Goal: Share content: Share content

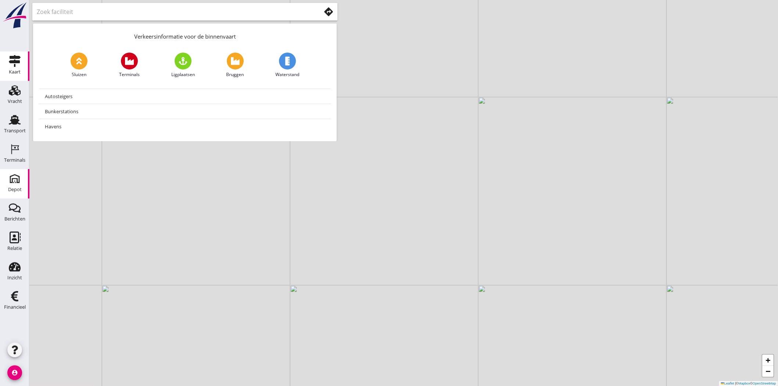
click at [9, 184] on div "Depot" at bounding box center [15, 189] width 14 height 10
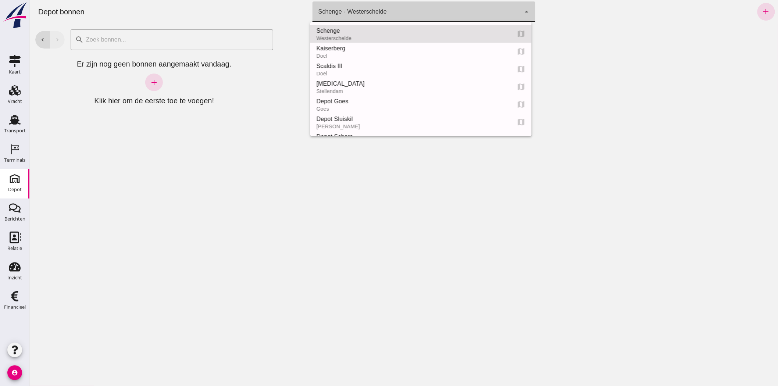
click at [398, 10] on div "Schenge - Westerschelde 9c876888-926f-4f5f-969d-c779b766b815" at bounding box center [416, 11] width 208 height 21
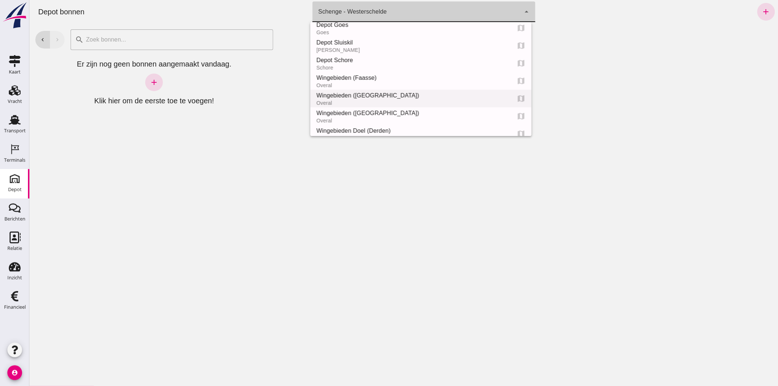
scroll to position [82, 0]
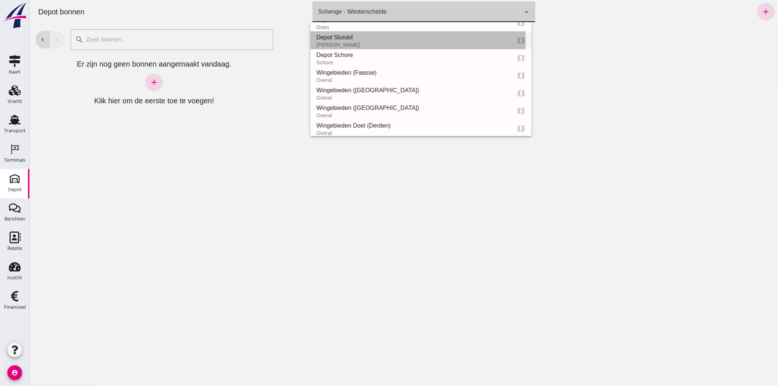
click at [351, 48] on div "Depot Sluiskil Sluiskil map" at bounding box center [420, 41] width 221 height 18
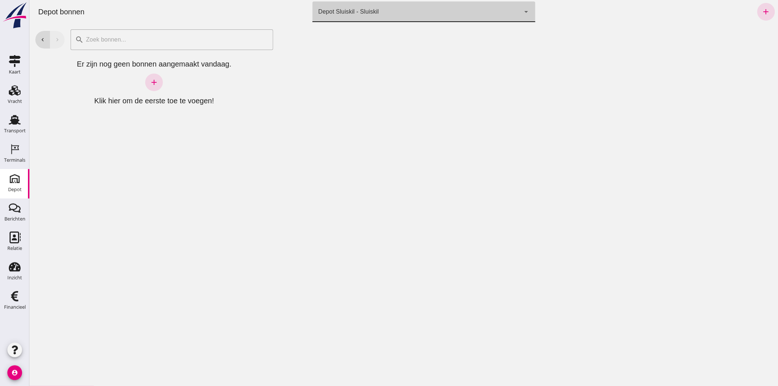
click at [351, 11] on div "Depot Sluiskil - Sluiskil" at bounding box center [348, 11] width 61 height 9
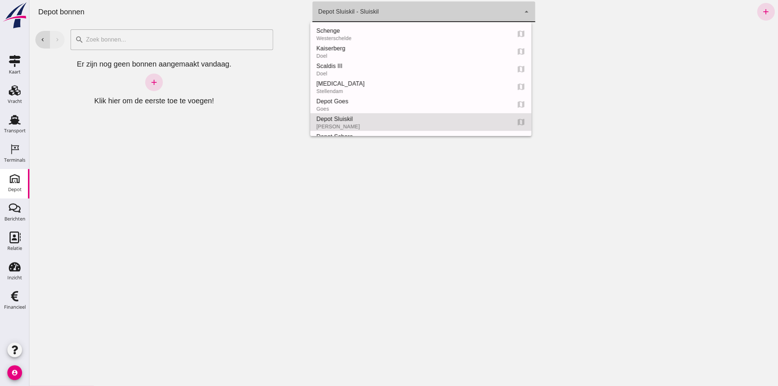
scroll to position [88, 0]
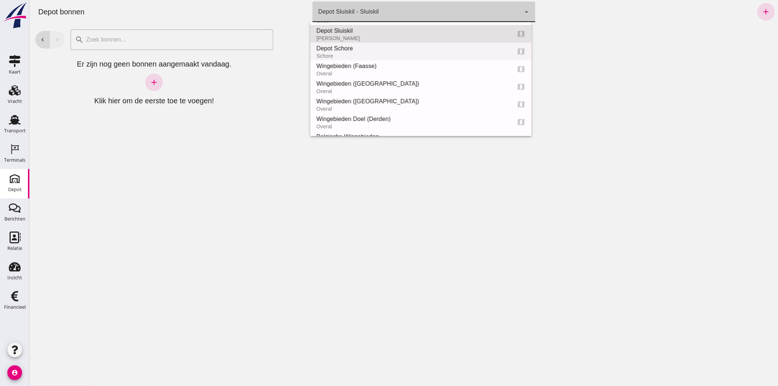
click at [359, 57] on div "Schore" at bounding box center [410, 56] width 189 height 6
type input "da4e762a-ddf1-4556-b2ca-bcf6277de398"
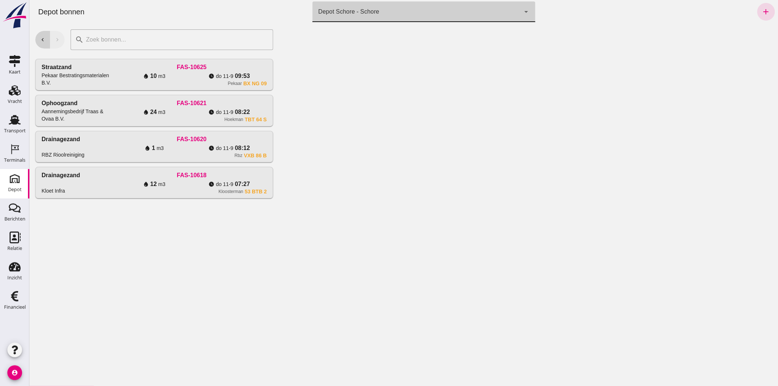
click at [41, 35] on button "chevron_left" at bounding box center [42, 40] width 15 height 18
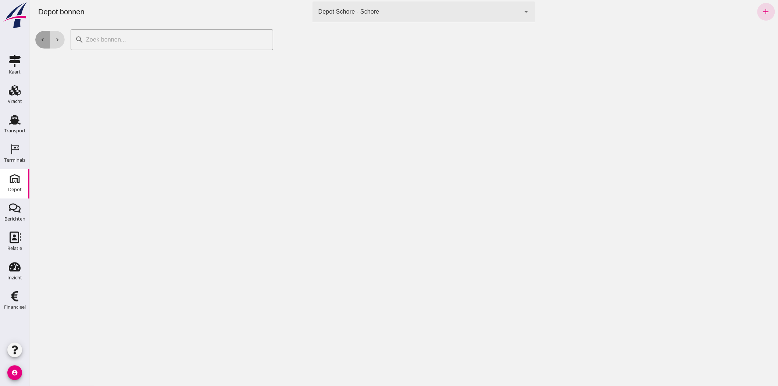
click at [41, 35] on button "chevron_left" at bounding box center [42, 40] width 15 height 18
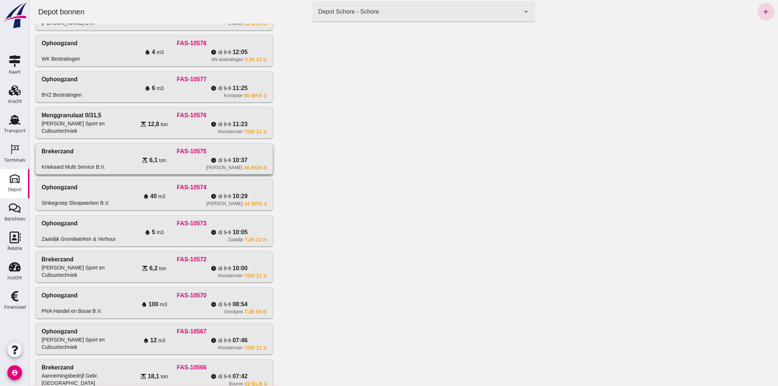
scroll to position [267, 0]
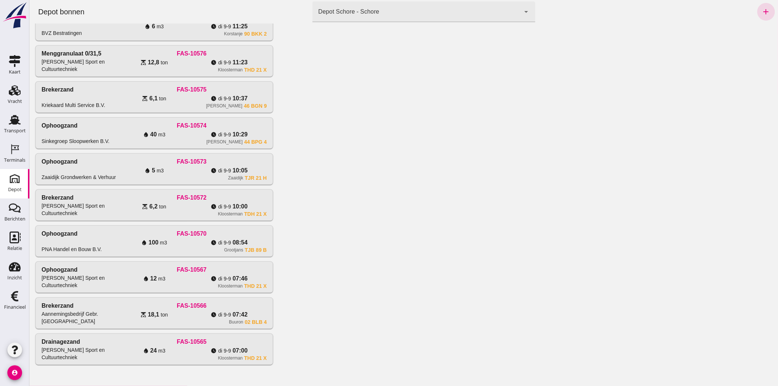
click at [191, 368] on div at bounding box center [154, 372] width 238 height 15
click at [179, 348] on div "water_drop 24 m3" at bounding box center [153, 350] width 75 height 9
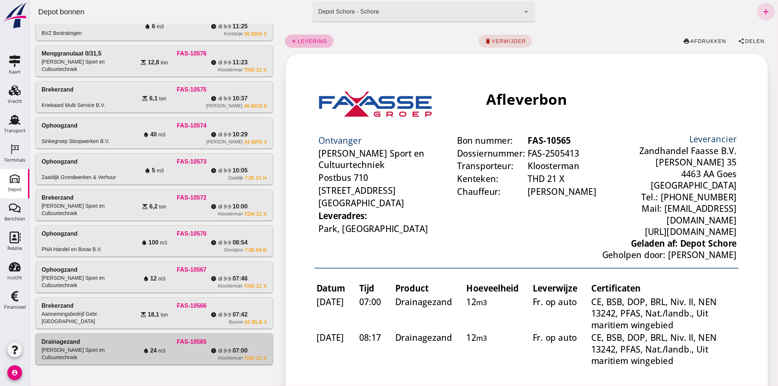
scroll to position [0, 0]
click at [738, 42] on icon "share" at bounding box center [741, 41] width 7 height 7
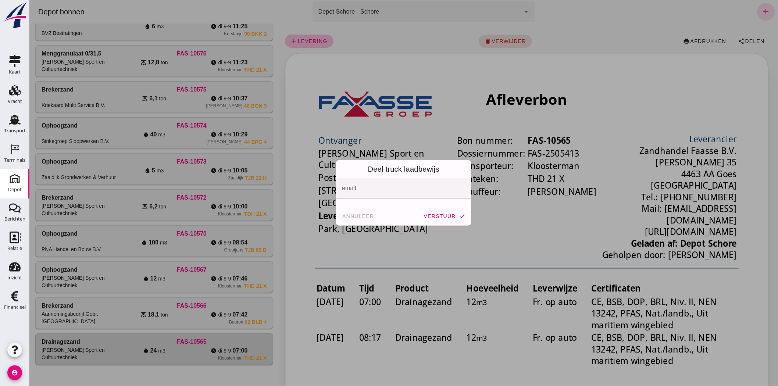
click at [348, 218] on span "annuleer" at bounding box center [357, 216] width 32 height 6
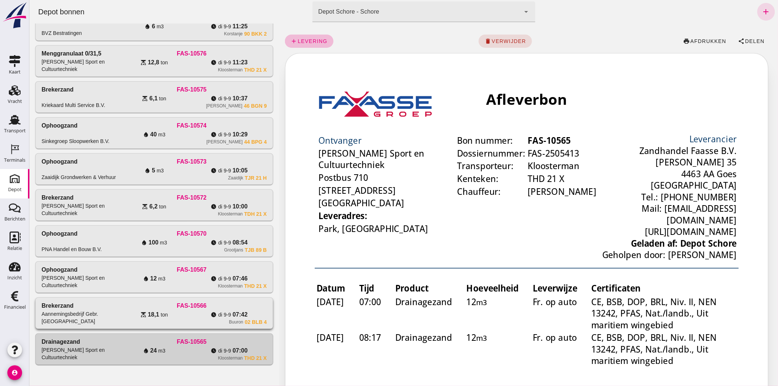
click at [234, 311] on span "07:42" at bounding box center [239, 314] width 15 height 9
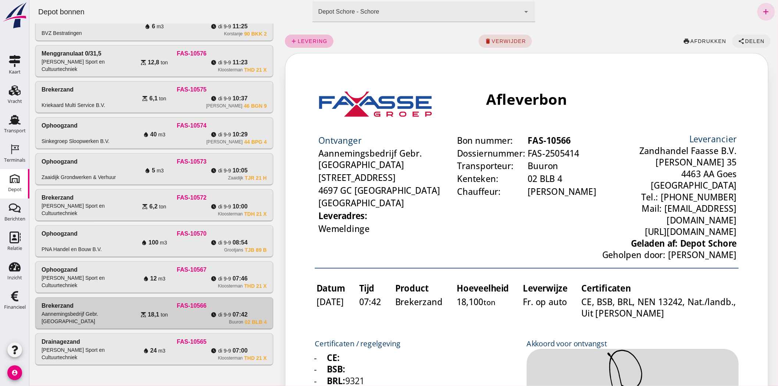
click at [748, 46] on button "share Delen" at bounding box center [751, 41] width 38 height 13
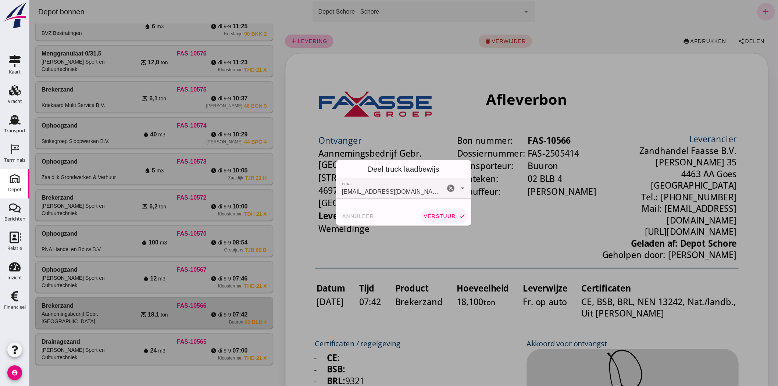
click at [444, 215] on span "verstuur" at bounding box center [439, 216] width 32 height 6
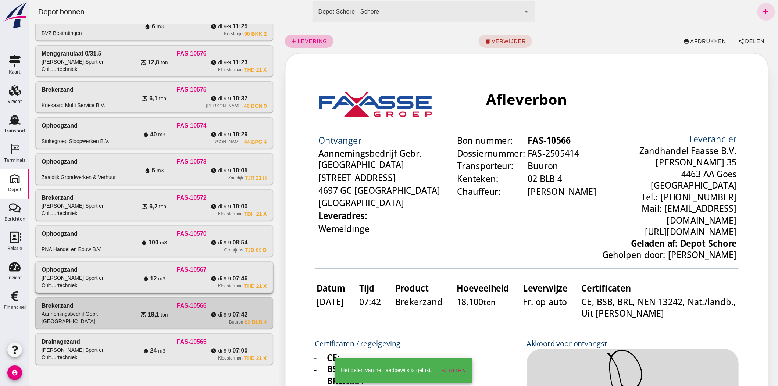
drag, startPoint x: 193, startPoint y: 284, endPoint x: 198, endPoint y: 283, distance: 4.8
click at [193, 284] on div "[PERSON_NAME] THD 21 X" at bounding box center [191, 286] width 150 height 6
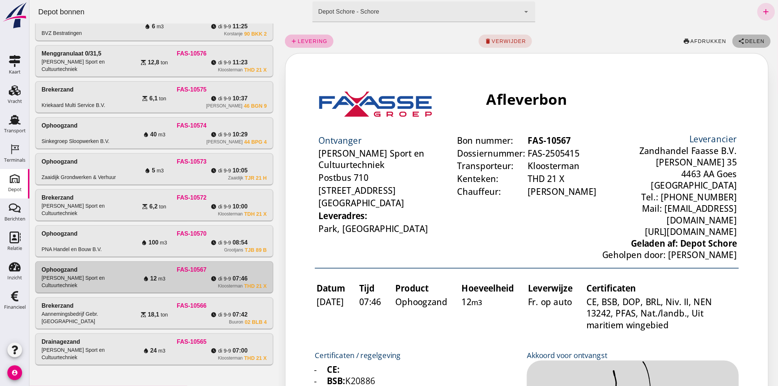
click at [744, 42] on span "Delen" at bounding box center [754, 41] width 20 height 6
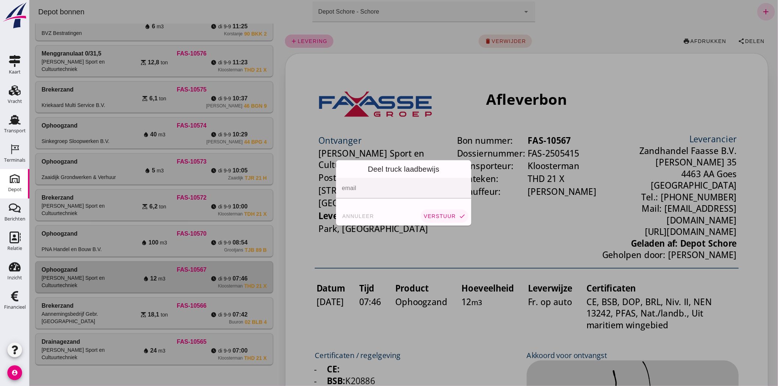
click at [431, 211] on button "verstuur check" at bounding box center [444, 215] width 48 height 13
click at [359, 215] on span "annuleer" at bounding box center [357, 216] width 32 height 6
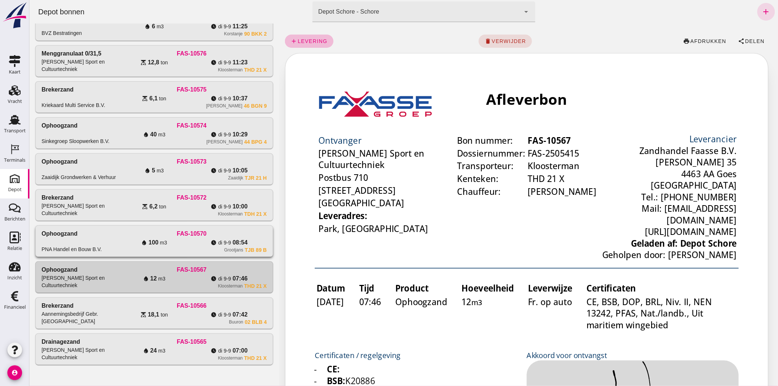
click at [206, 238] on div "watch_later di 9-9 08:54" at bounding box center [228, 242] width 75 height 9
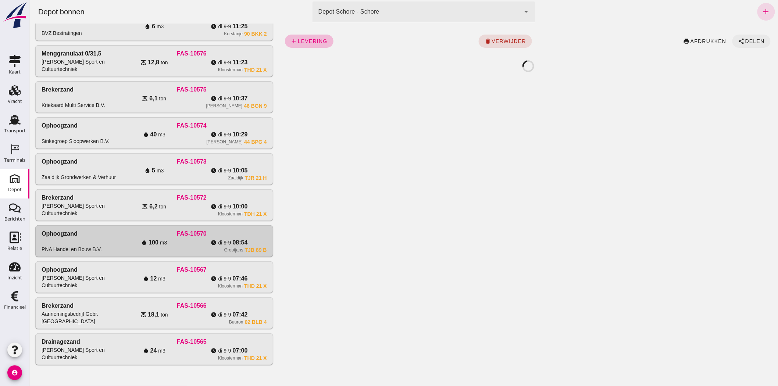
click at [744, 41] on span "Delen" at bounding box center [754, 41] width 20 height 6
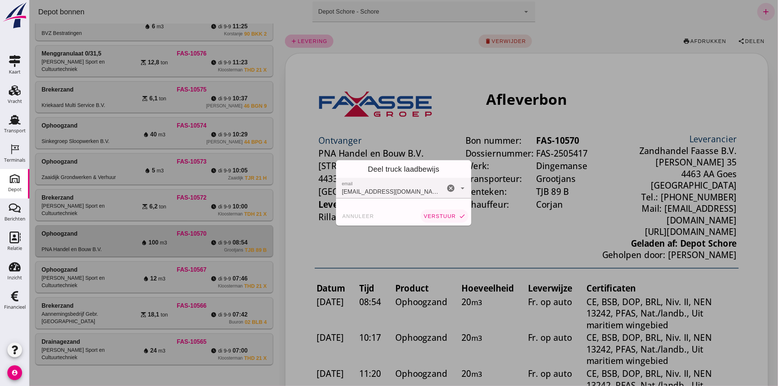
click at [439, 215] on span "verstuur" at bounding box center [439, 216] width 32 height 6
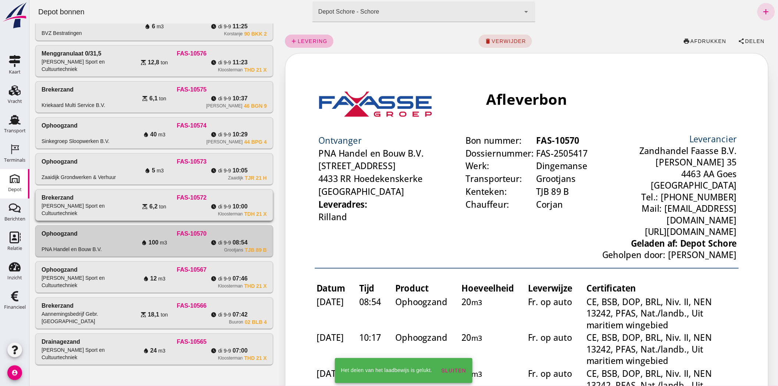
click at [172, 214] on div "[PERSON_NAME] TDH 21 X" at bounding box center [191, 214] width 150 height 6
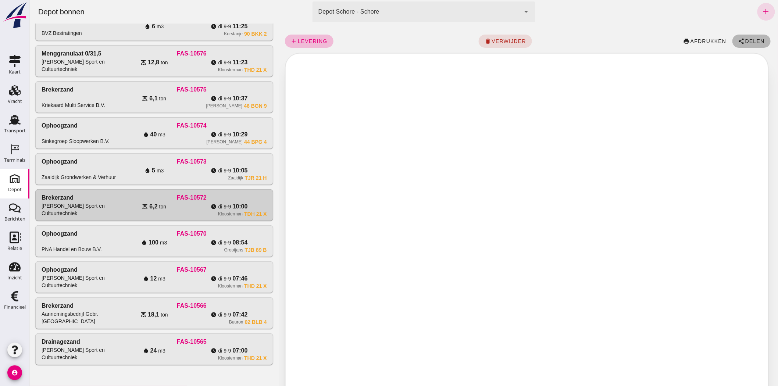
click at [738, 40] on icon "share" at bounding box center [741, 41] width 7 height 7
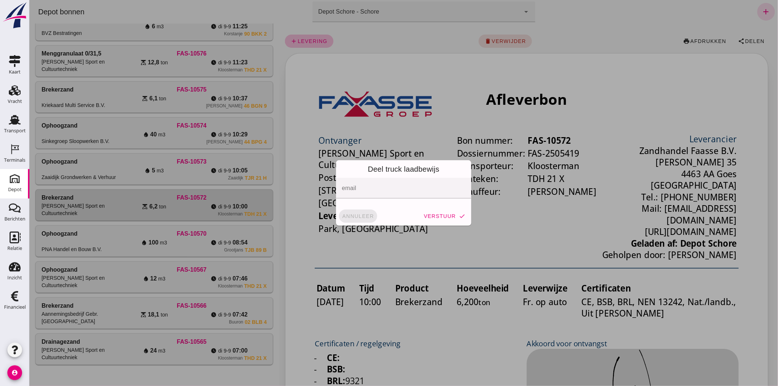
click at [362, 215] on span "annuleer" at bounding box center [357, 216] width 32 height 6
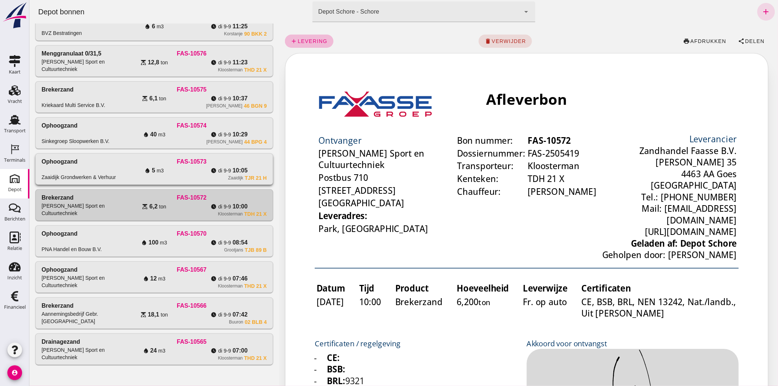
click at [158, 175] on div "Zaaidijk TJR 21 H" at bounding box center [191, 178] width 150 height 6
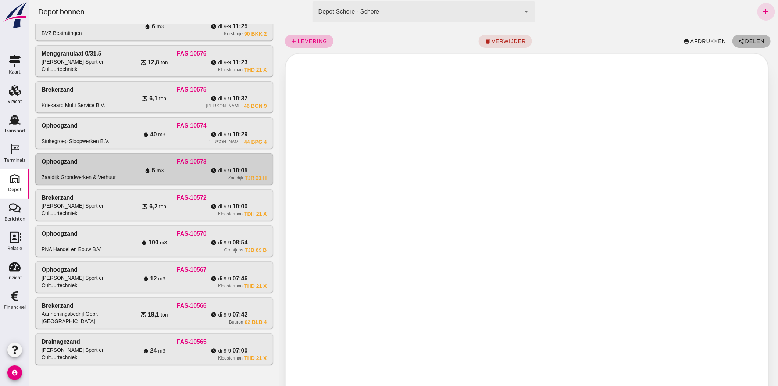
click at [751, 42] on span "Delen" at bounding box center [754, 41] width 20 height 6
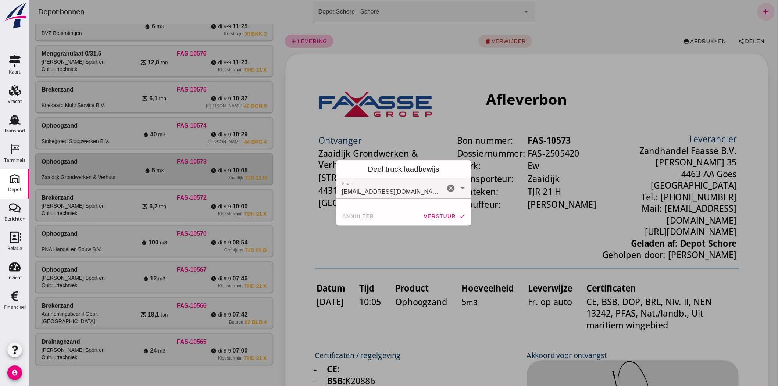
click at [432, 216] on span "verstuur" at bounding box center [439, 216] width 32 height 6
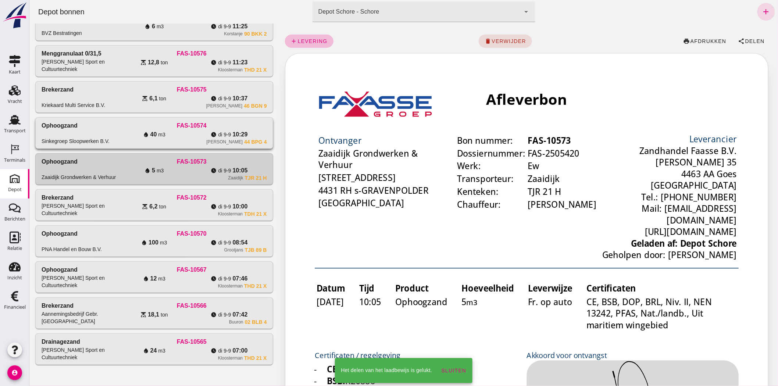
click at [218, 139] on div "[PERSON_NAME]" at bounding box center [224, 142] width 36 height 6
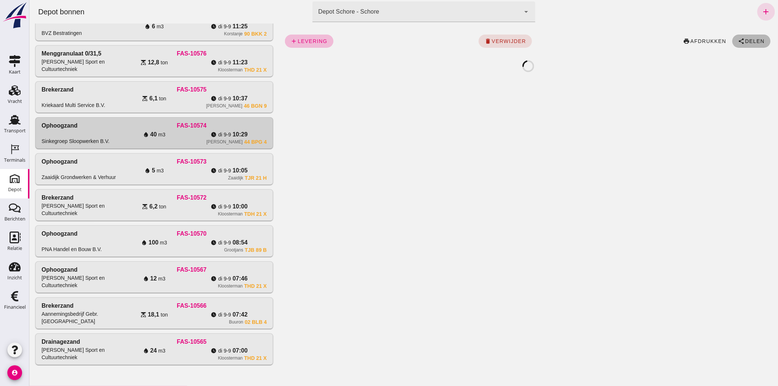
click at [744, 35] on button "share Delen" at bounding box center [751, 41] width 38 height 13
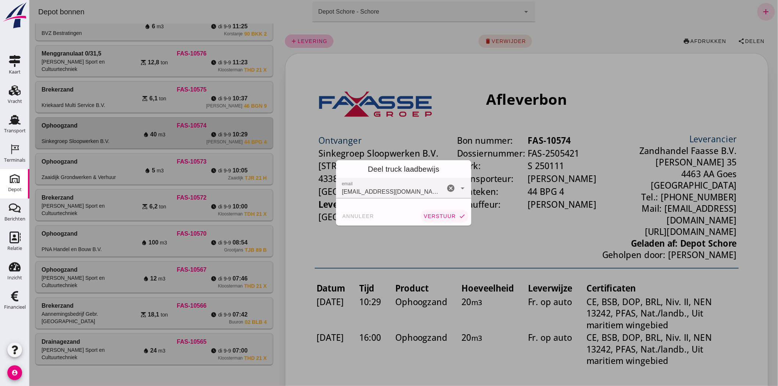
click at [435, 213] on span "verstuur" at bounding box center [439, 216] width 32 height 6
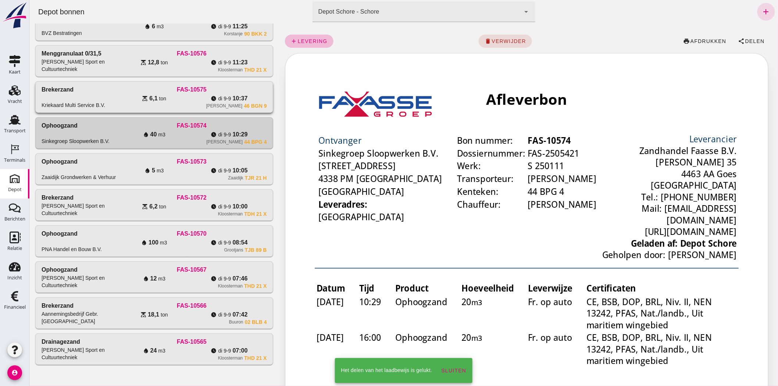
click at [196, 111] on div "Brekerzand Kriekaard Multi Service B.V. FAS-10575 scale 6,1 ton watch_later di …" at bounding box center [153, 97] width 237 height 31
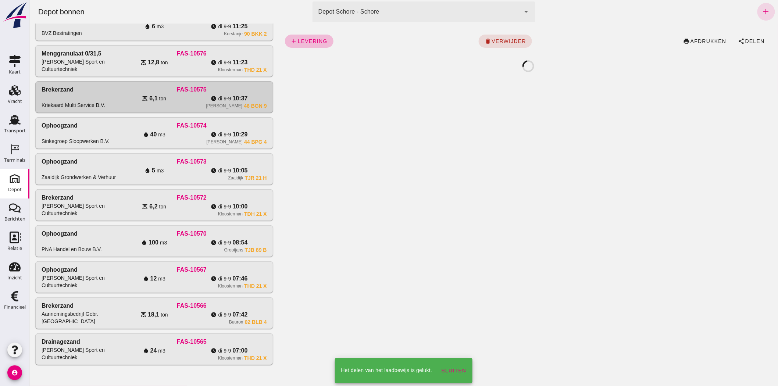
click at [765, 39] on div "add levering delete verwijder print afdrukken share Delen" at bounding box center [528, 55] width 499 height 62
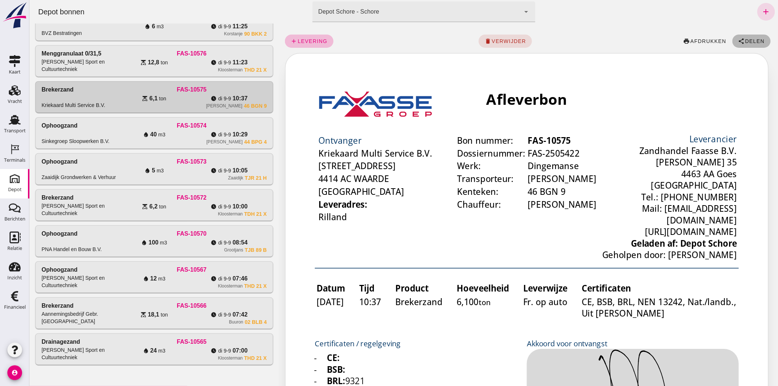
click at [754, 41] on span "Delen" at bounding box center [754, 41] width 20 height 6
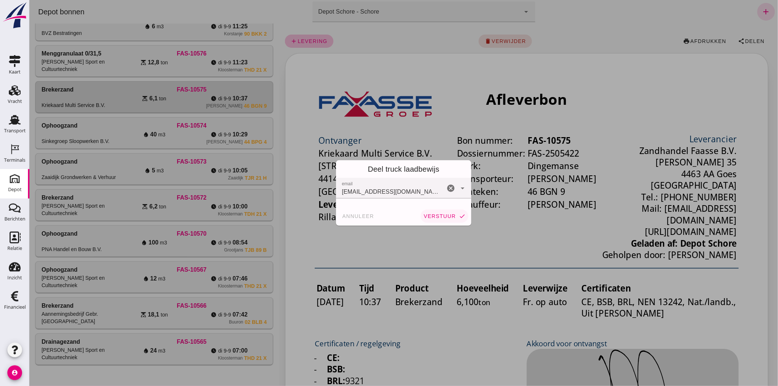
click at [438, 215] on span "verstuur" at bounding box center [439, 216] width 32 height 6
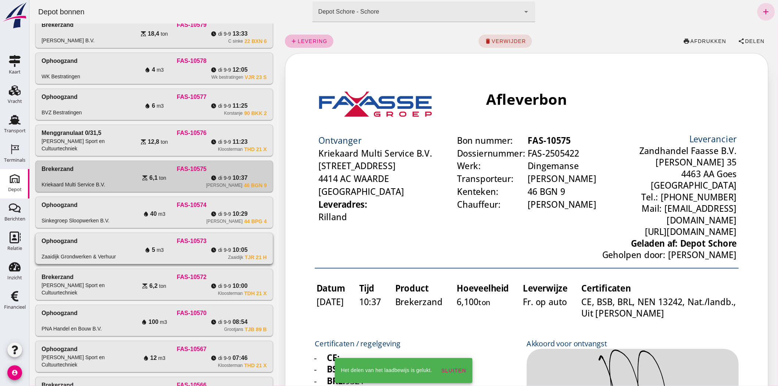
scroll to position [185, 0]
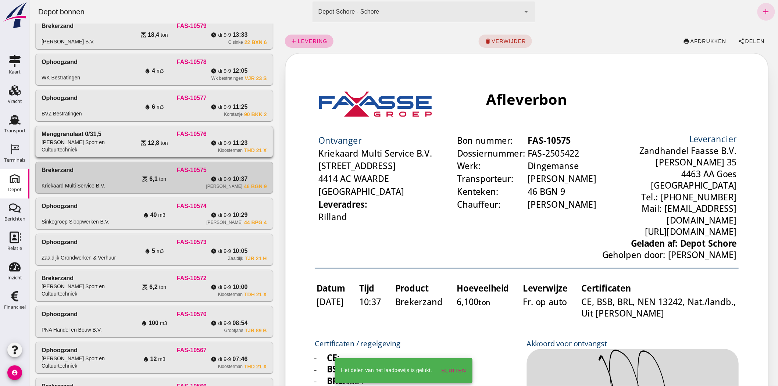
click at [155, 146] on span "12,8" at bounding box center [152, 143] width 11 height 9
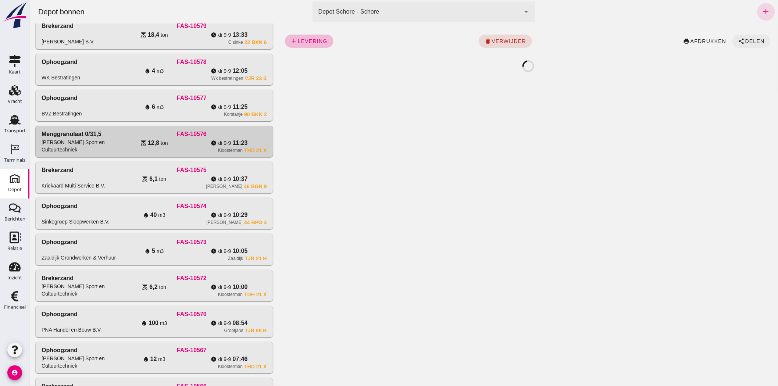
click at [744, 38] on span "share Delen" at bounding box center [751, 41] width 26 height 7
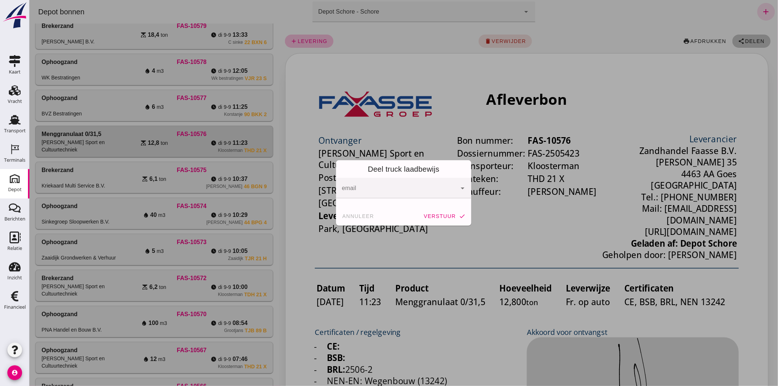
scroll to position [0, 0]
click at [361, 215] on span "annuleer" at bounding box center [357, 216] width 32 height 6
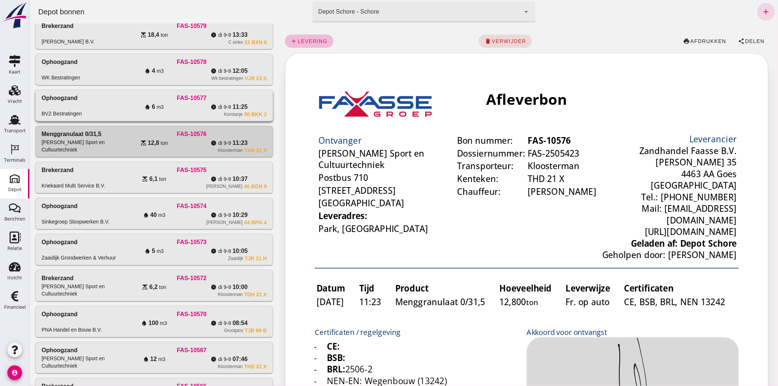
click at [198, 111] on div "Korstanje 90 BKK 2" at bounding box center [191, 114] width 150 height 6
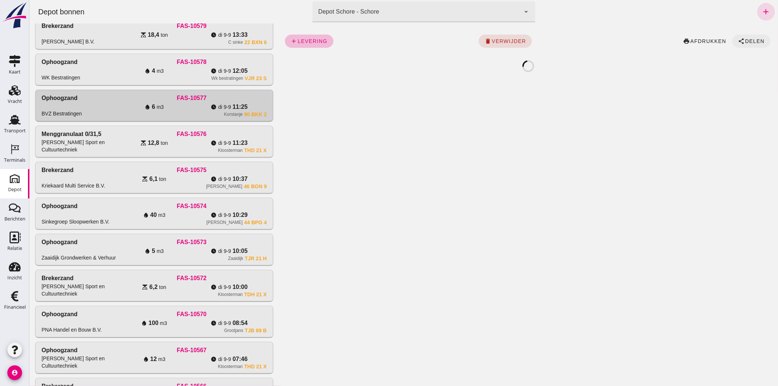
click at [753, 44] on button "share Delen" at bounding box center [751, 41] width 38 height 13
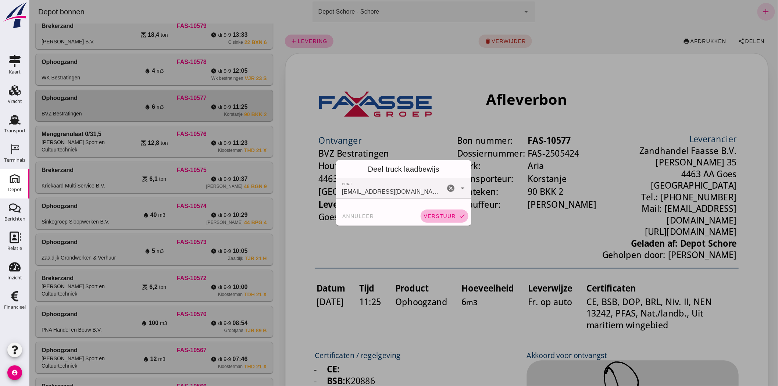
click at [432, 212] on button "verstuur check" at bounding box center [444, 215] width 48 height 13
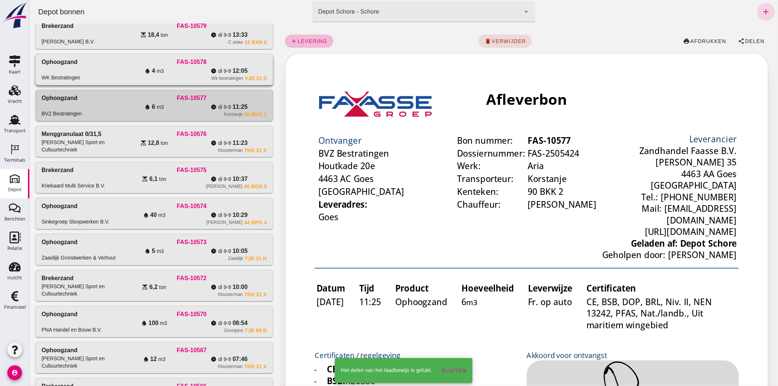
click at [204, 76] on div "Wk bestratingen VJR 23 S" at bounding box center [191, 78] width 150 height 6
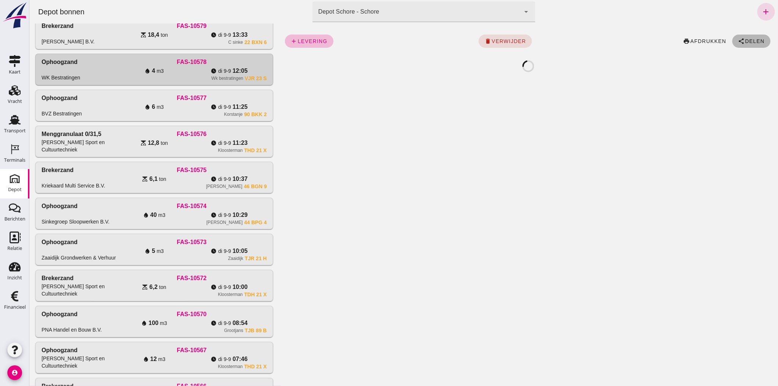
click at [749, 42] on span "Delen" at bounding box center [754, 41] width 20 height 6
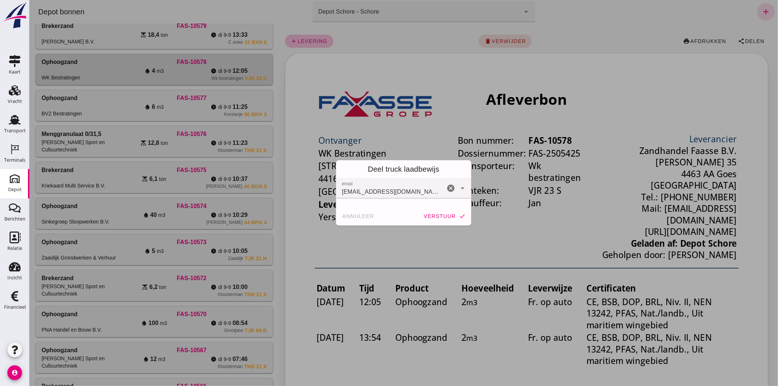
click at [432, 217] on span "verstuur" at bounding box center [439, 216] width 32 height 6
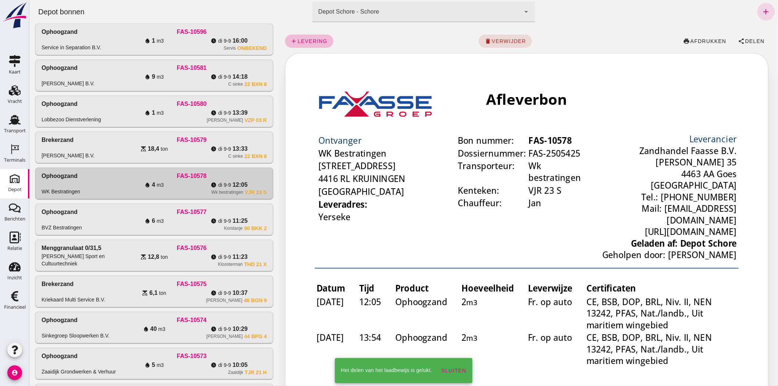
scroll to position [63, 0]
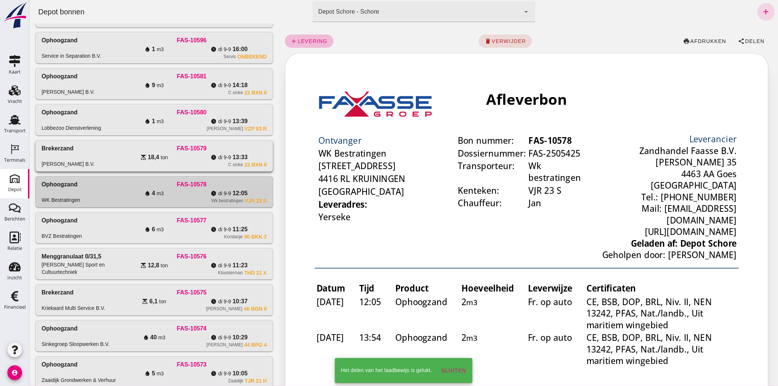
click at [184, 156] on div "scale 18,4 ton" at bounding box center [153, 157] width 75 height 9
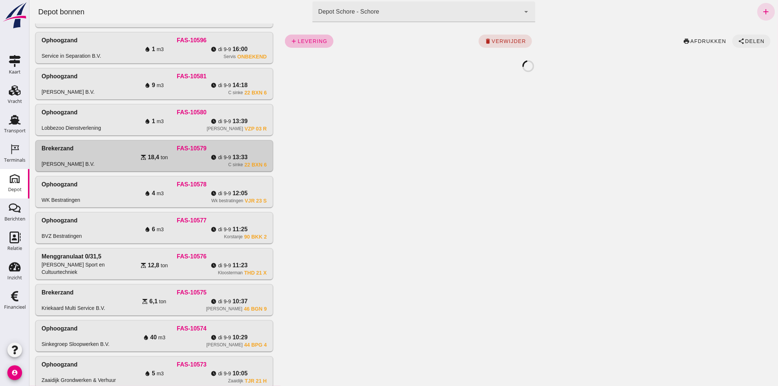
click at [738, 38] on icon "share" at bounding box center [741, 41] width 7 height 7
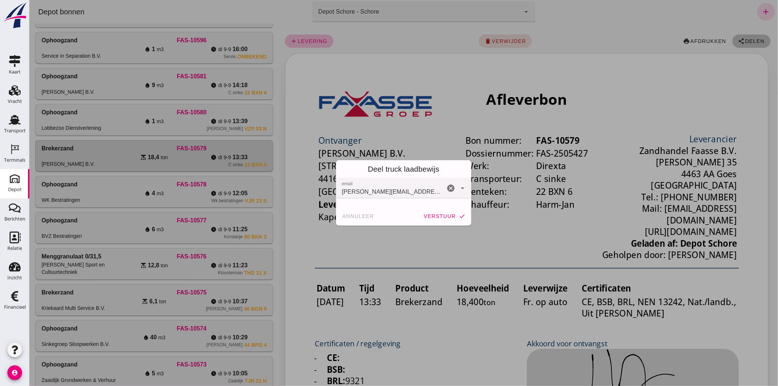
scroll to position [0, 0]
click at [448, 216] on span "verstuur" at bounding box center [439, 216] width 32 height 6
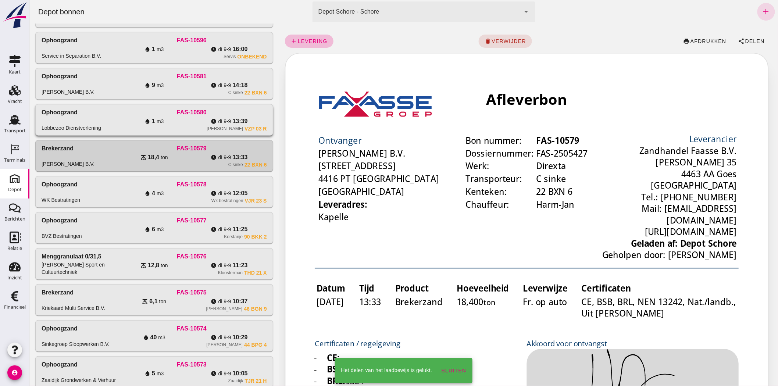
click at [181, 125] on div "water_drop 1 m3" at bounding box center [153, 121] width 75 height 9
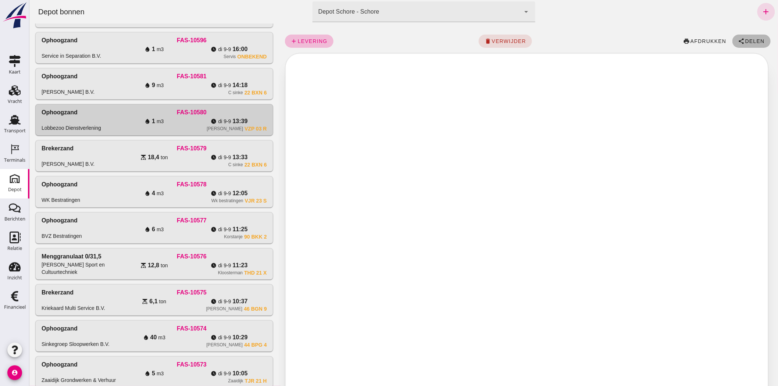
click at [738, 39] on icon "share" at bounding box center [741, 41] width 7 height 7
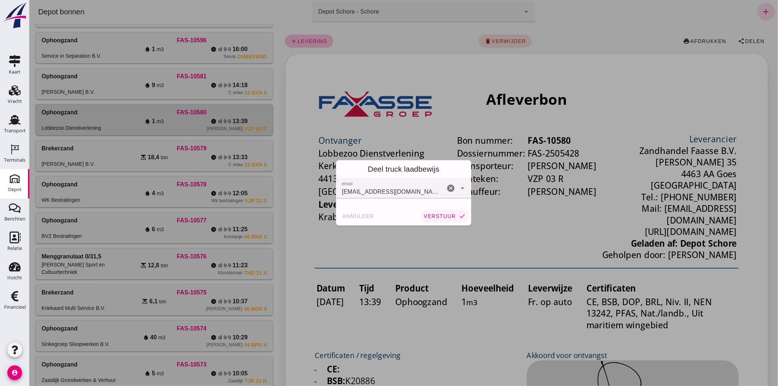
click at [440, 214] on span "verstuur" at bounding box center [439, 216] width 32 height 6
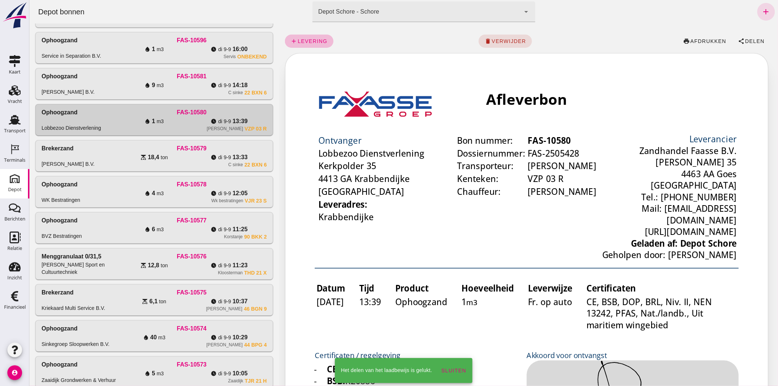
click at [228, 95] on div "C sinke" at bounding box center [235, 93] width 15 height 6
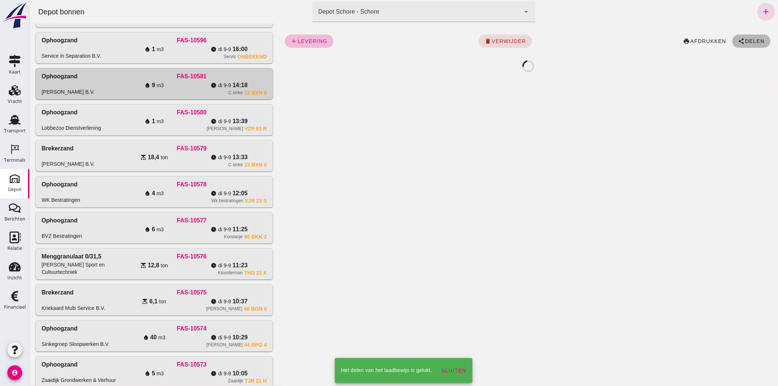
click at [751, 36] on button "share Delen" at bounding box center [751, 41] width 38 height 13
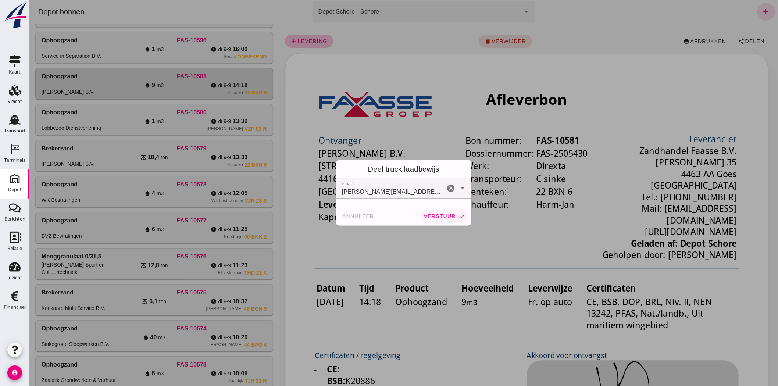
click at [440, 218] on span "verstuur" at bounding box center [439, 216] width 32 height 6
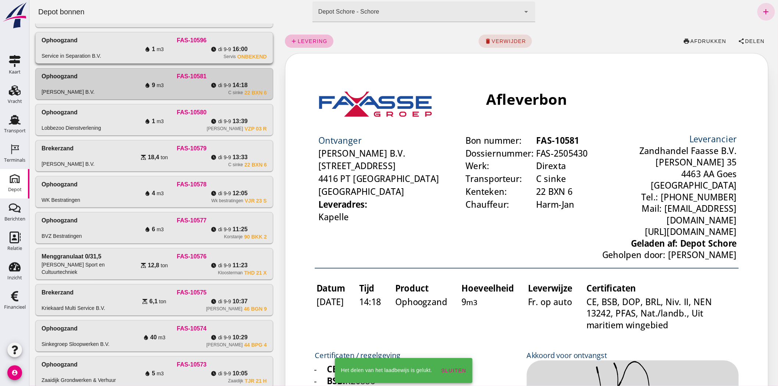
click at [204, 57] on div "Servis onbekend" at bounding box center [191, 57] width 150 height 6
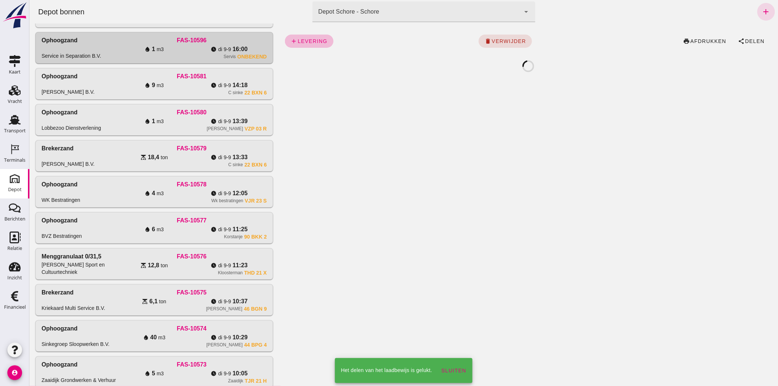
click at [753, 33] on div "add levering delete verwijder print afdrukken share Delen" at bounding box center [527, 41] width 487 height 24
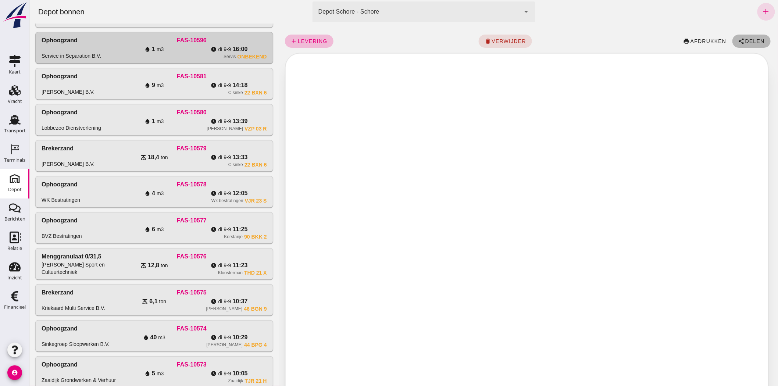
click at [753, 38] on span "Delen" at bounding box center [754, 41] width 20 height 6
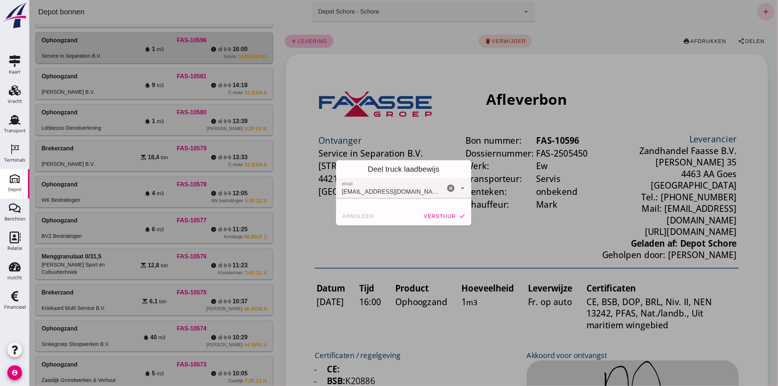
click at [437, 218] on span "verstuur" at bounding box center [439, 216] width 32 height 6
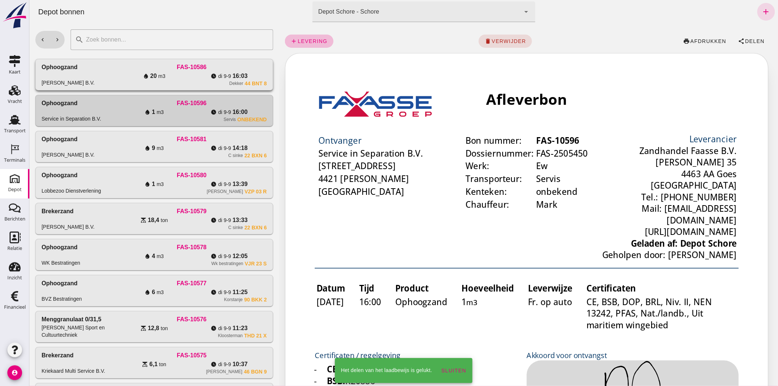
click at [147, 72] on div "water_drop 20 m3" at bounding box center [153, 76] width 75 height 9
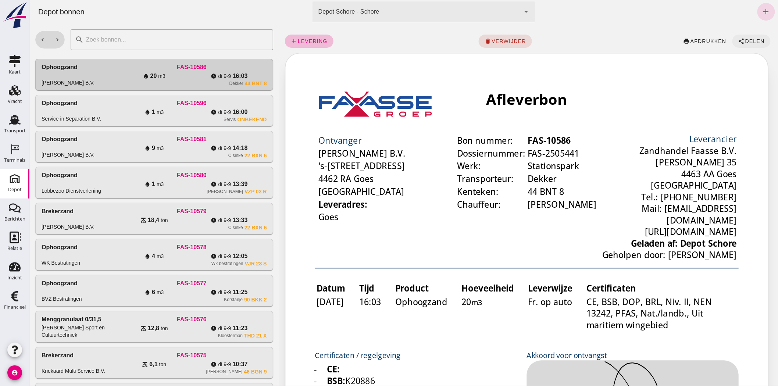
click at [745, 39] on span "Delen" at bounding box center [754, 41] width 20 height 6
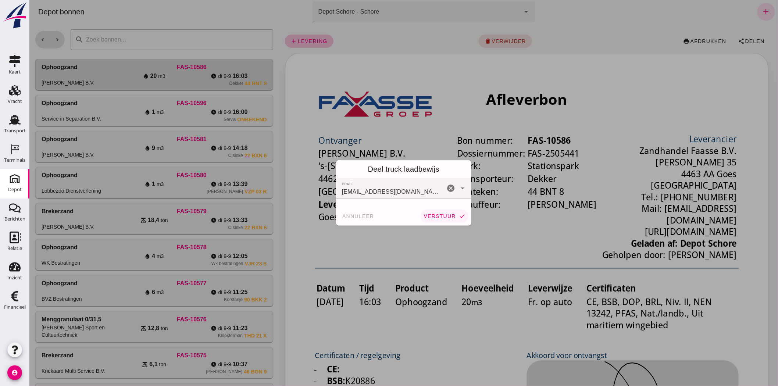
click at [445, 217] on span "verstuur" at bounding box center [439, 216] width 32 height 6
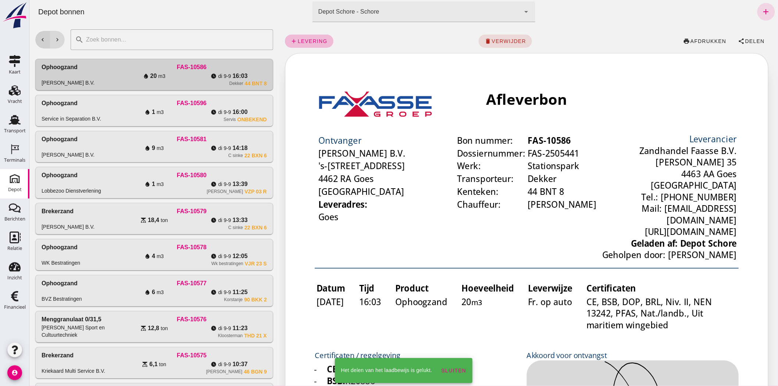
click at [39, 39] on icon "chevron_left" at bounding box center [42, 39] width 7 height 7
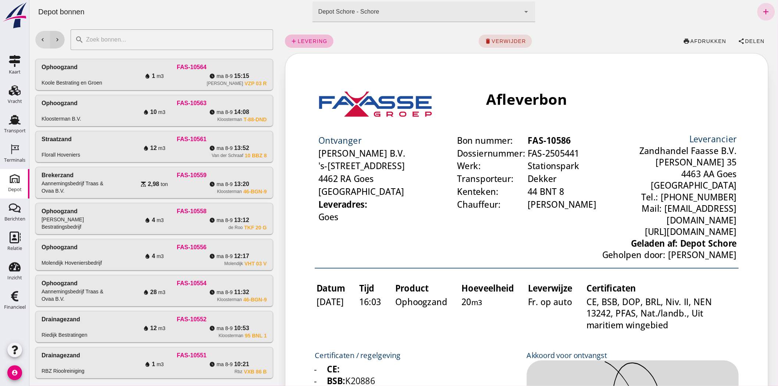
click at [55, 39] on icon "chevron_right" at bounding box center [57, 39] width 7 height 7
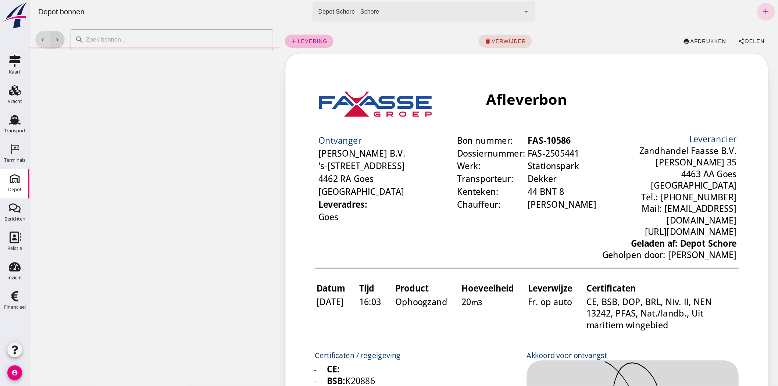
click at [55, 39] on icon "chevron_right" at bounding box center [57, 39] width 7 height 7
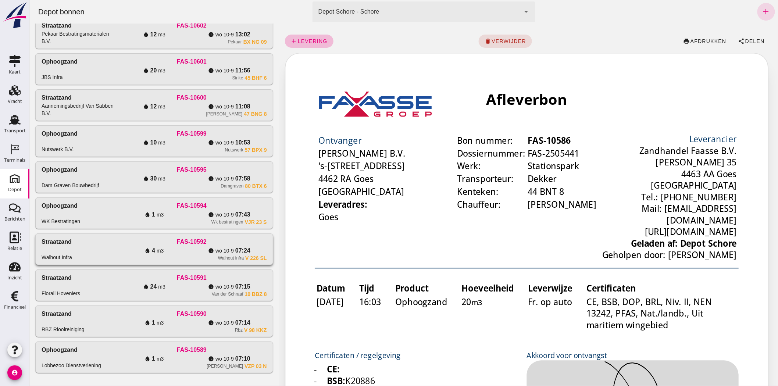
scroll to position [267, 0]
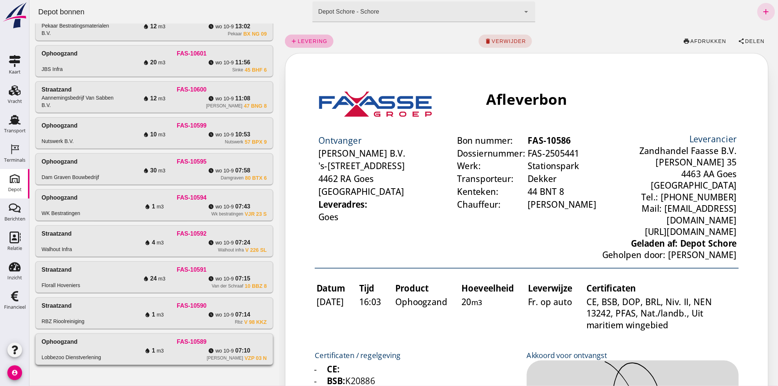
click at [235, 353] on span "07:10" at bounding box center [242, 350] width 15 height 9
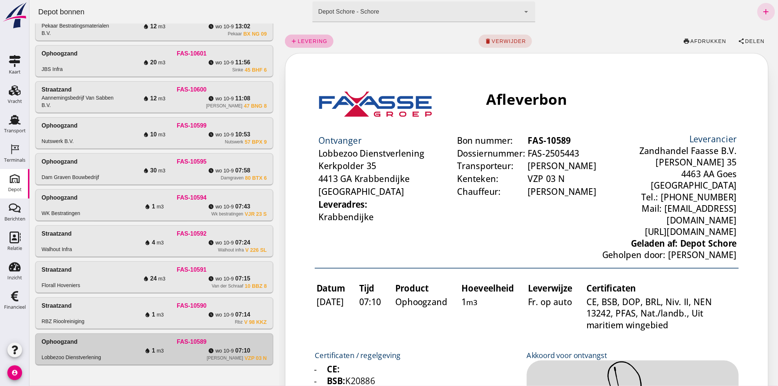
scroll to position [0, 0]
click at [753, 39] on span "Delen" at bounding box center [754, 41] width 20 height 6
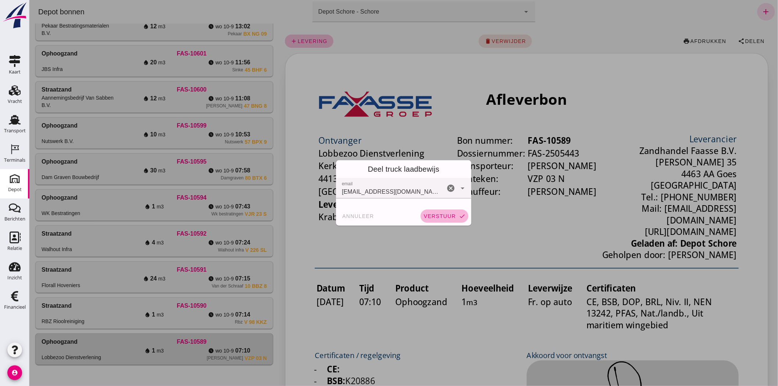
click at [425, 212] on button "verstuur check" at bounding box center [444, 215] width 48 height 13
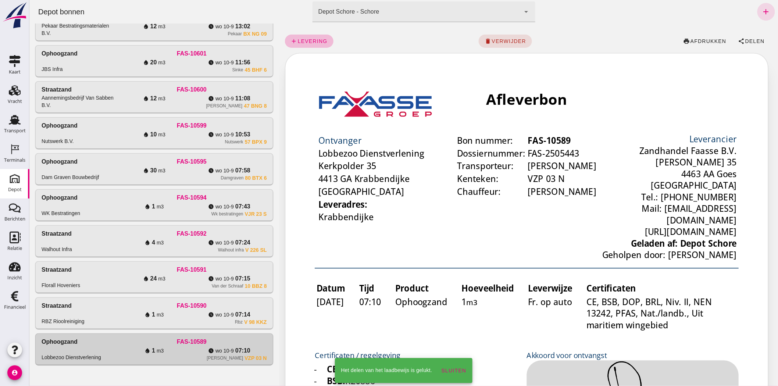
click at [208, 320] on div "Rbz V 98 KKZ" at bounding box center [191, 322] width 150 height 6
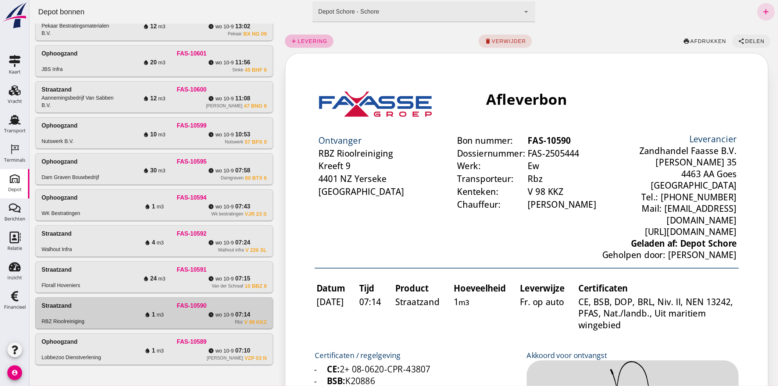
click at [746, 38] on span "share Delen" at bounding box center [751, 41] width 26 height 7
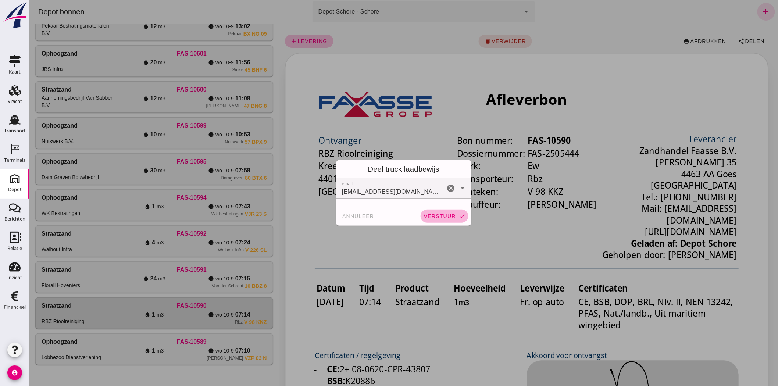
click at [443, 215] on span "verstuur" at bounding box center [439, 216] width 32 height 6
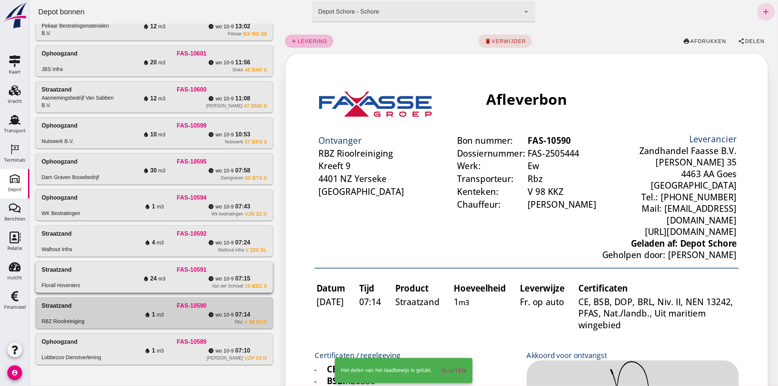
click at [196, 274] on div "FAS-10591 water_drop 24 m3 watch_later wo 10-9 07:15 Van der Schraaf 10 BBZ 8" at bounding box center [191, 277] width 150 height 24
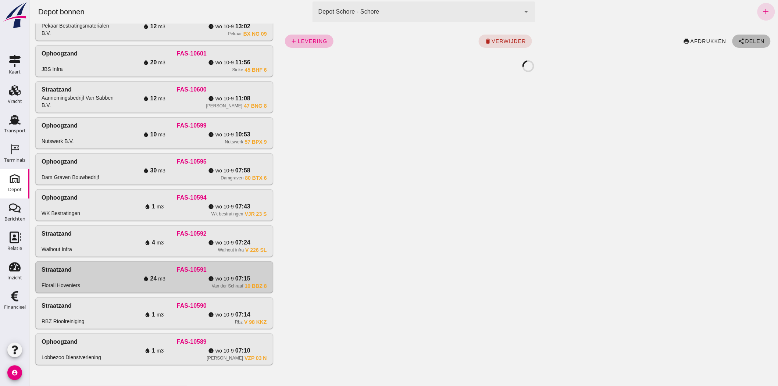
click at [743, 35] on button "share Delen" at bounding box center [751, 41] width 38 height 13
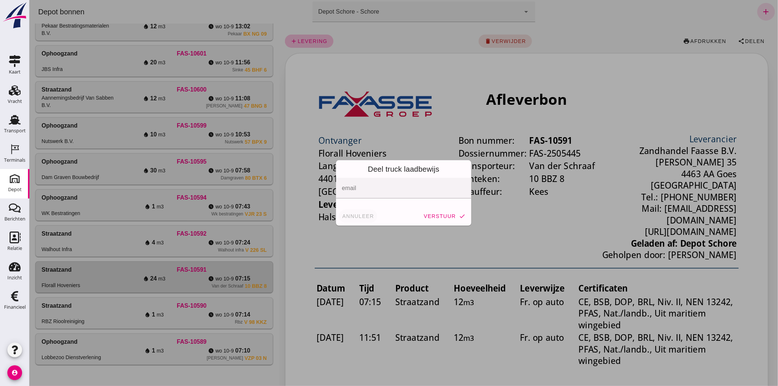
click at [354, 215] on span "annuleer" at bounding box center [357, 216] width 32 height 6
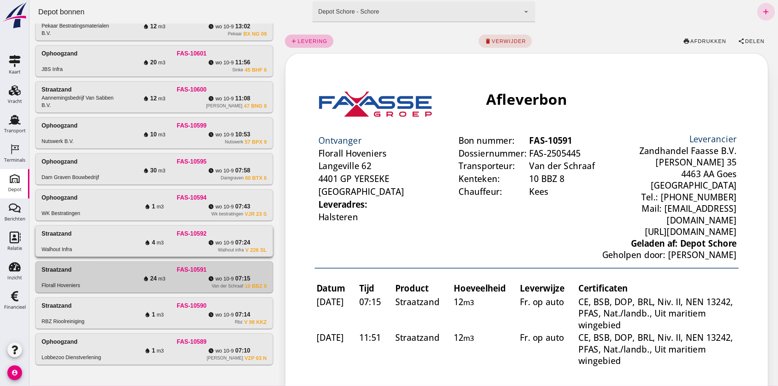
click at [189, 249] on div "Walhout infra V 226 SL" at bounding box center [191, 250] width 150 height 6
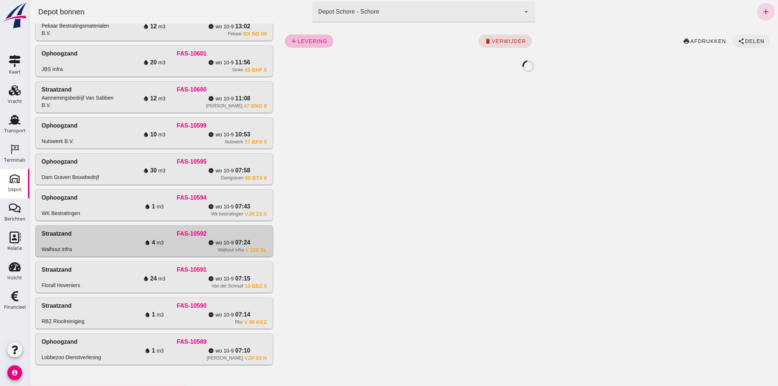
click at [738, 44] on icon "share" at bounding box center [741, 41] width 7 height 7
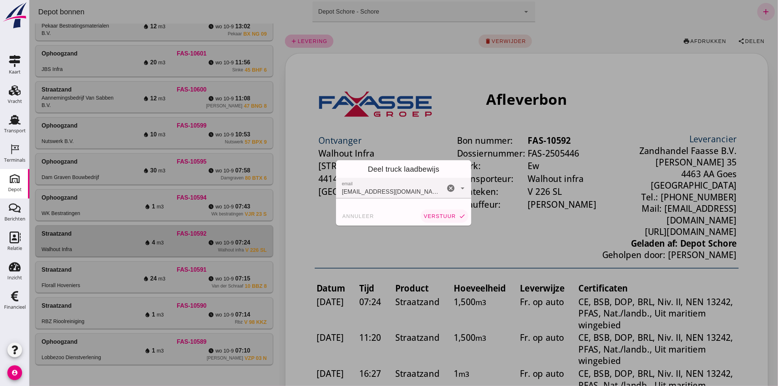
click at [428, 215] on span "verstuur" at bounding box center [439, 216] width 32 height 6
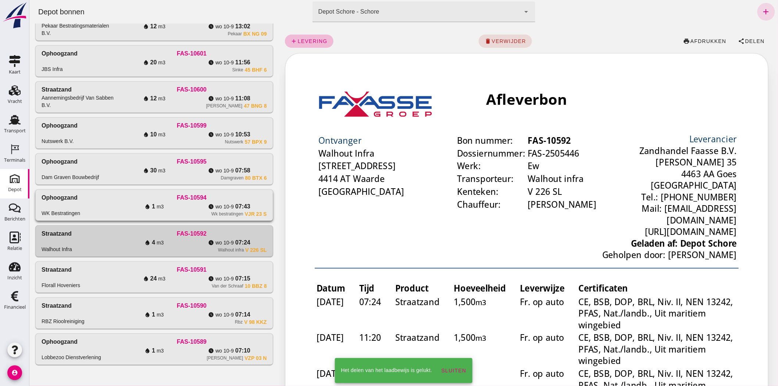
click at [158, 209] on span "m3" at bounding box center [159, 206] width 7 height 7
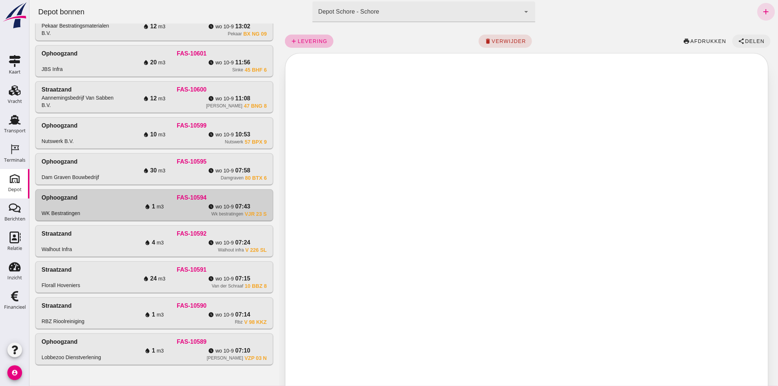
click at [747, 39] on span "Delen" at bounding box center [754, 41] width 20 height 6
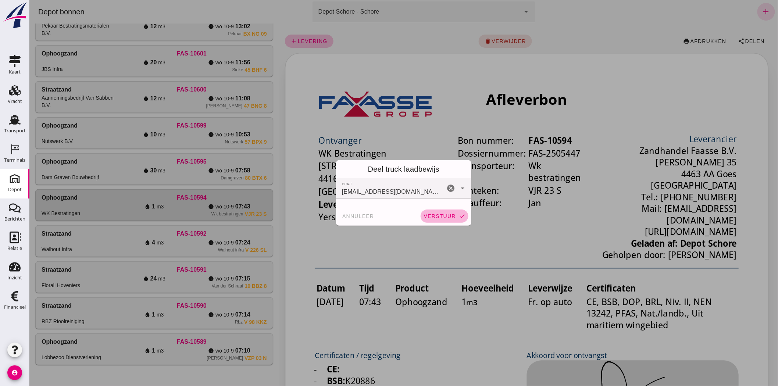
click at [436, 216] on span "verstuur" at bounding box center [439, 216] width 32 height 6
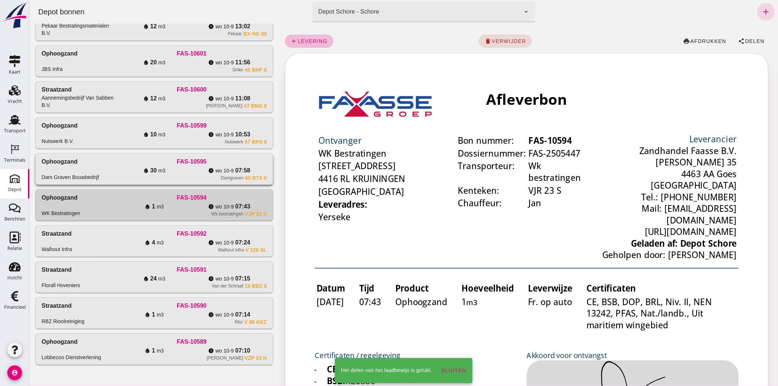
click at [138, 168] on div "water_drop 30 m3" at bounding box center [153, 170] width 75 height 9
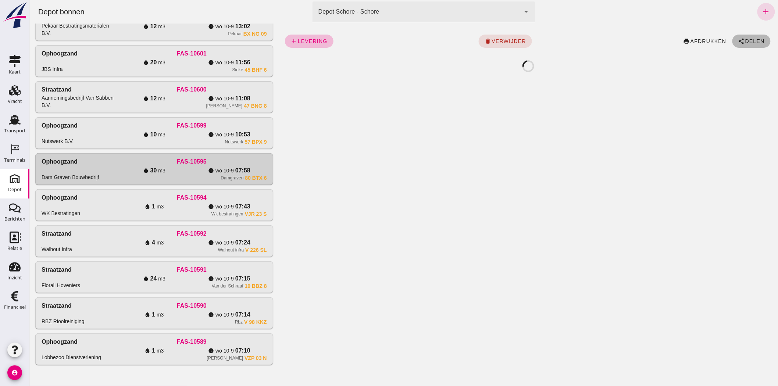
click at [738, 40] on icon "share" at bounding box center [741, 41] width 7 height 7
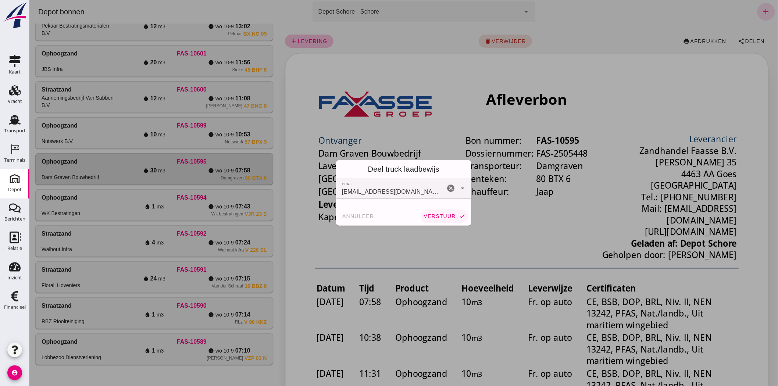
click at [433, 220] on button "verstuur check" at bounding box center [444, 215] width 48 height 13
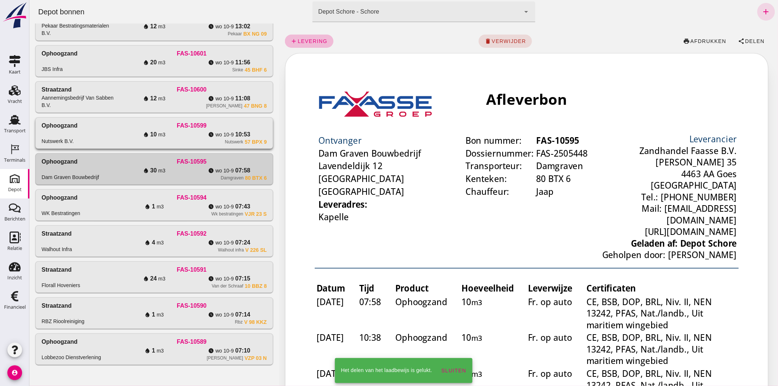
click at [156, 133] on div "water_drop 10 m3" at bounding box center [153, 134] width 75 height 9
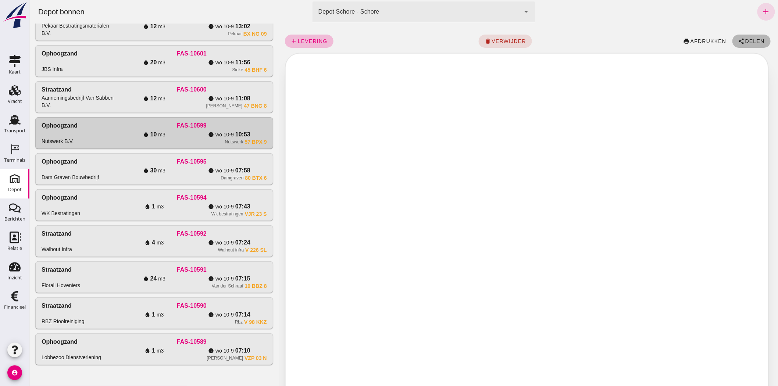
click at [759, 38] on button "share Delen" at bounding box center [751, 41] width 38 height 13
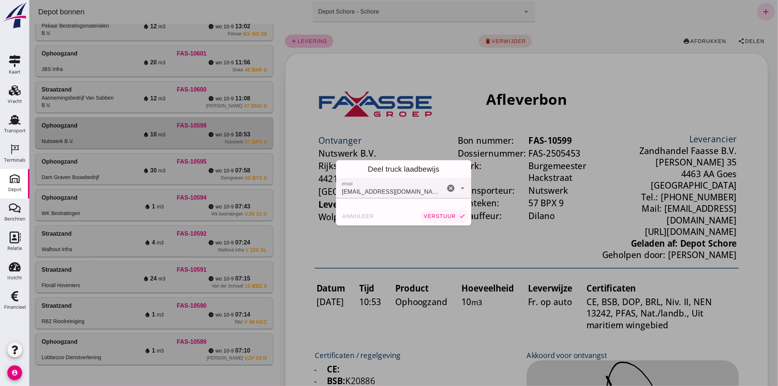
click at [434, 215] on span "verstuur" at bounding box center [439, 216] width 32 height 6
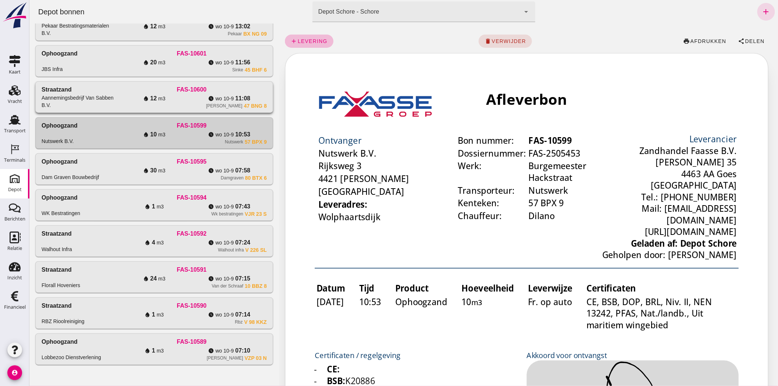
click at [191, 98] on div "watch_later wo 10-9 11:08" at bounding box center [228, 98] width 75 height 9
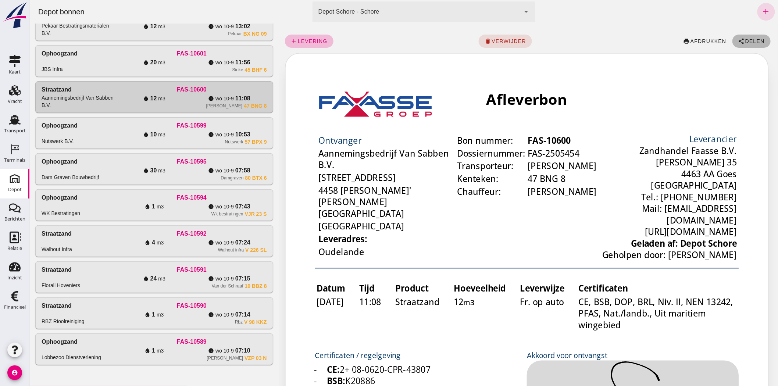
click at [744, 42] on span "Delen" at bounding box center [754, 41] width 20 height 6
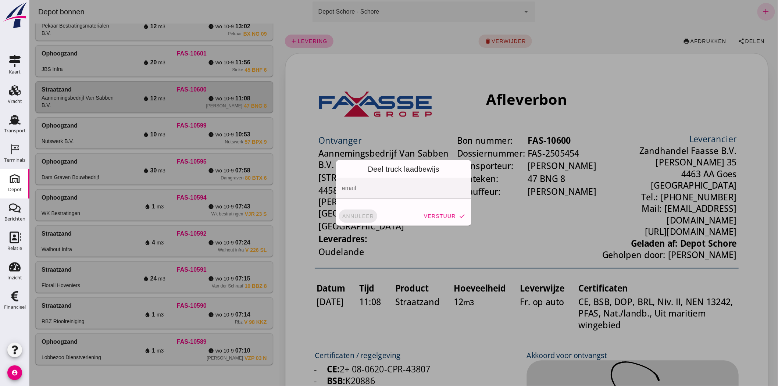
click at [344, 214] on span "annuleer" at bounding box center [357, 216] width 32 height 6
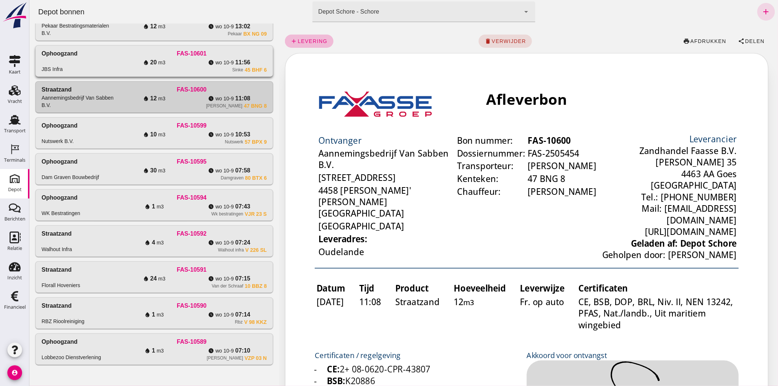
click at [232, 70] on div "Sinke" at bounding box center [237, 70] width 11 height 6
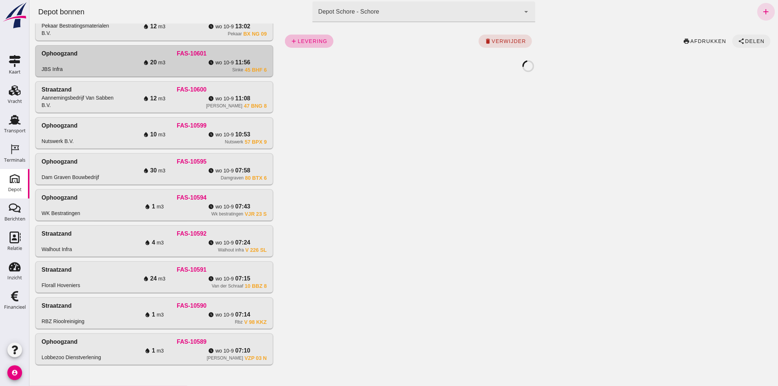
click at [745, 39] on span "Delen" at bounding box center [754, 41] width 20 height 6
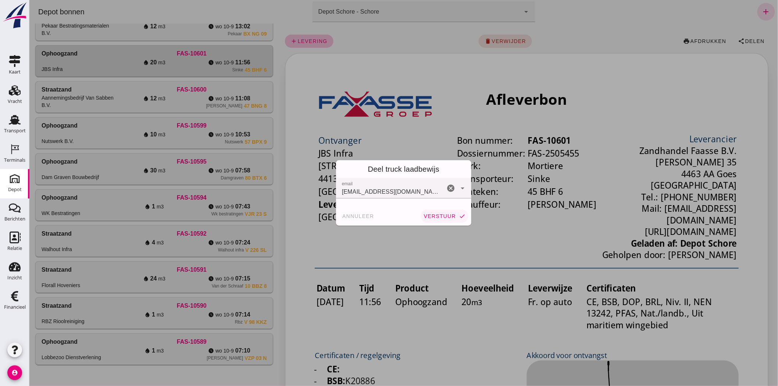
click at [447, 216] on span "verstuur" at bounding box center [439, 216] width 32 height 6
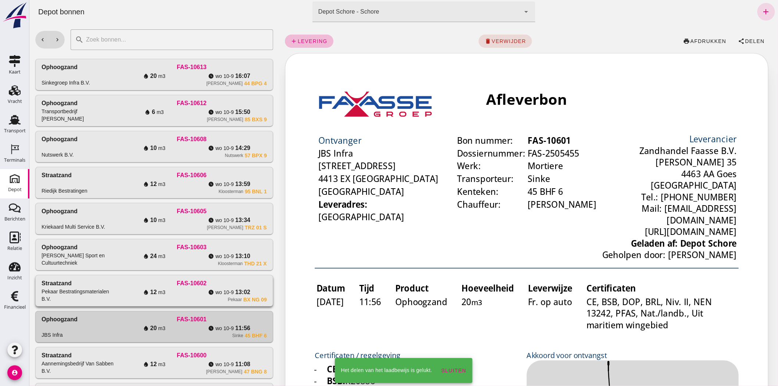
click at [191, 293] on div "watch_later wo 10-9 13:02" at bounding box center [228, 292] width 75 height 9
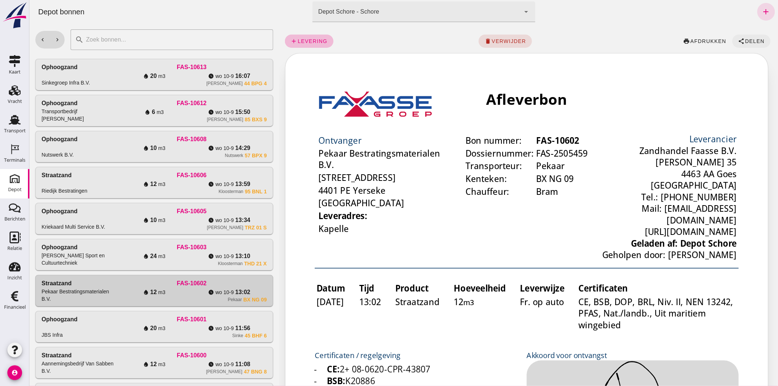
click at [744, 41] on span "Delen" at bounding box center [754, 41] width 20 height 6
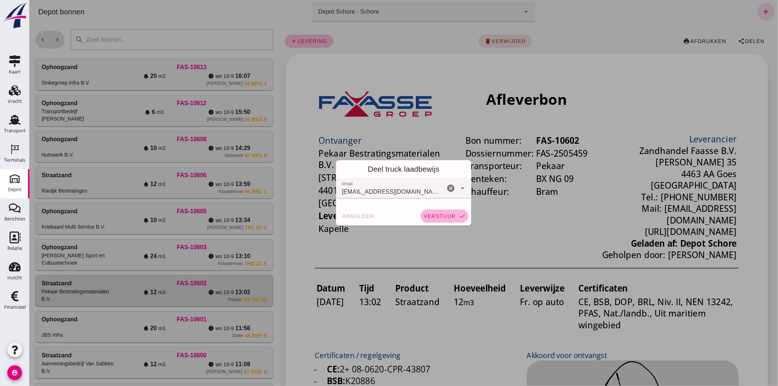
click at [426, 216] on span "verstuur" at bounding box center [439, 216] width 32 height 6
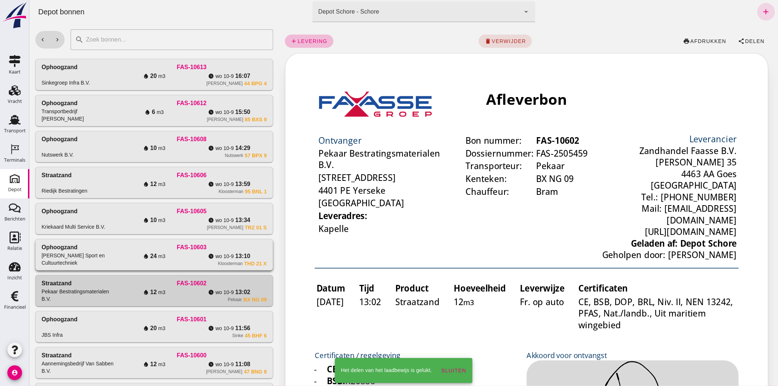
click at [150, 254] on span "24" at bounding box center [153, 256] width 7 height 9
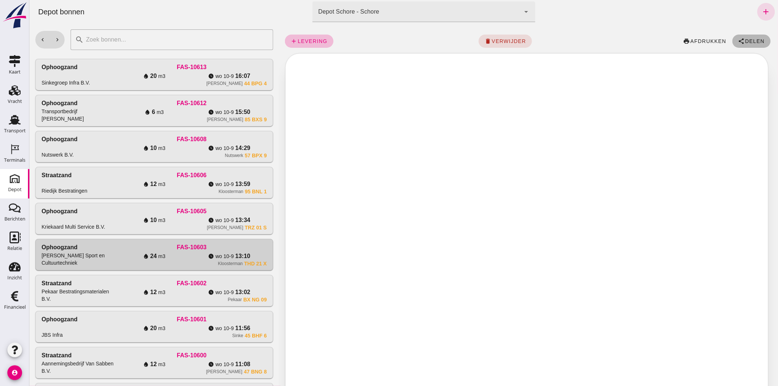
click at [738, 39] on icon "share" at bounding box center [741, 41] width 7 height 7
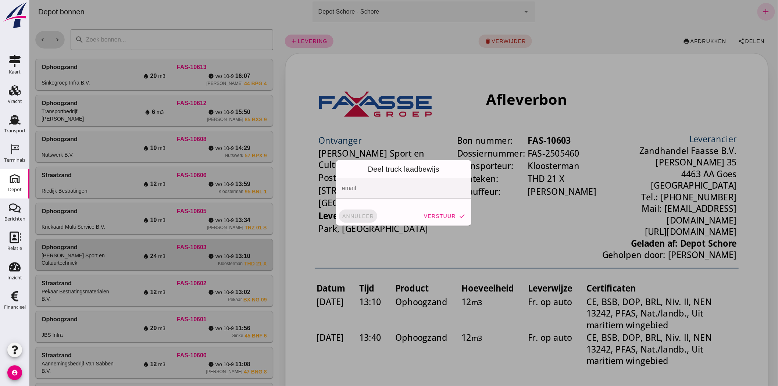
click at [350, 215] on span "annuleer" at bounding box center [357, 216] width 32 height 6
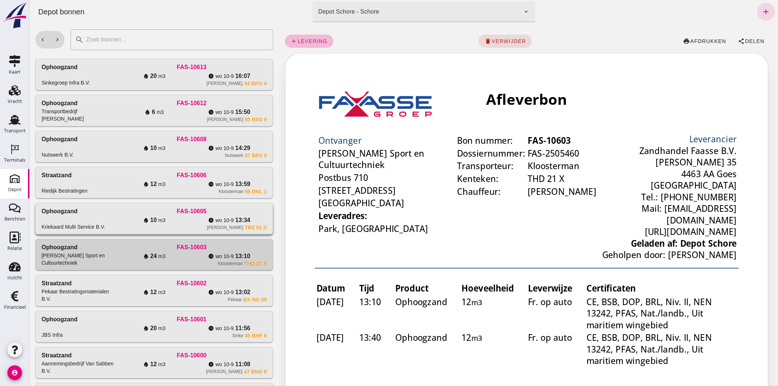
click at [158, 219] on span "m3" at bounding box center [161, 219] width 7 height 7
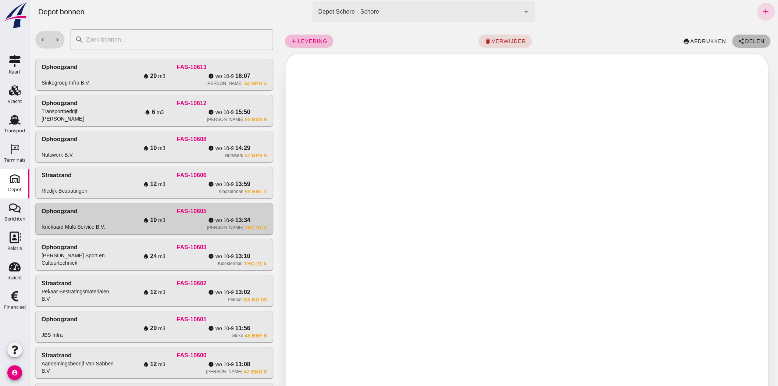
click at [738, 39] on icon "share" at bounding box center [741, 41] width 7 height 7
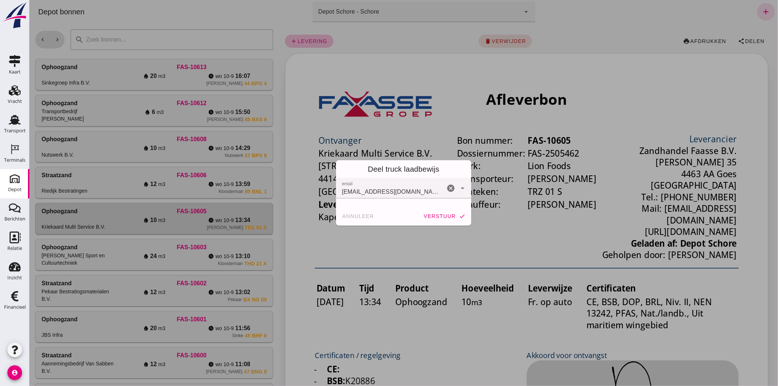
click at [437, 214] on span "verstuur" at bounding box center [439, 216] width 32 height 6
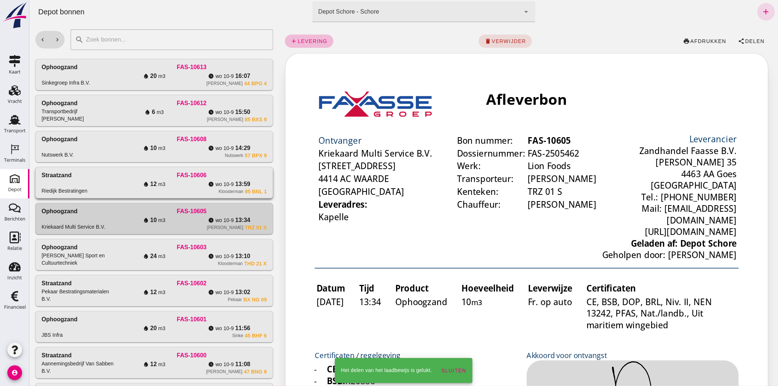
click at [161, 187] on span "m3" at bounding box center [161, 183] width 7 height 7
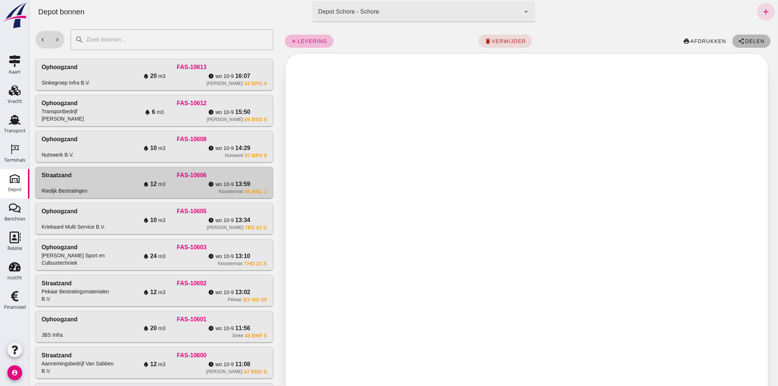
click at [746, 43] on span "Delen" at bounding box center [754, 41] width 20 height 6
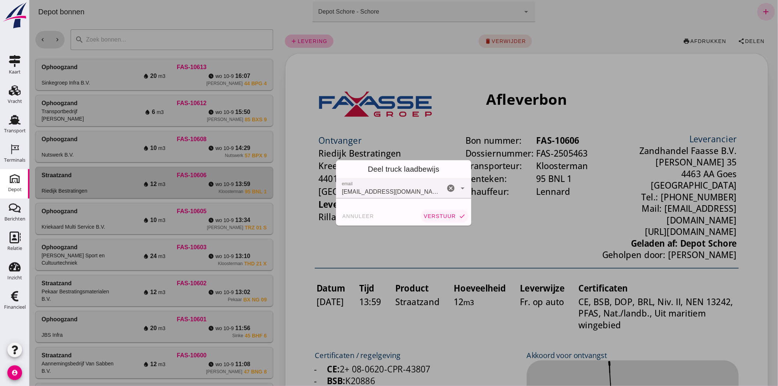
click at [439, 215] on span "verstuur" at bounding box center [439, 216] width 32 height 6
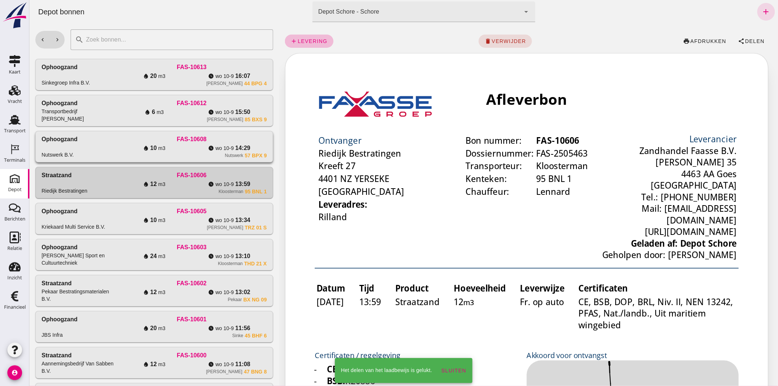
click at [187, 149] on div "water_drop 10 m3" at bounding box center [153, 148] width 75 height 9
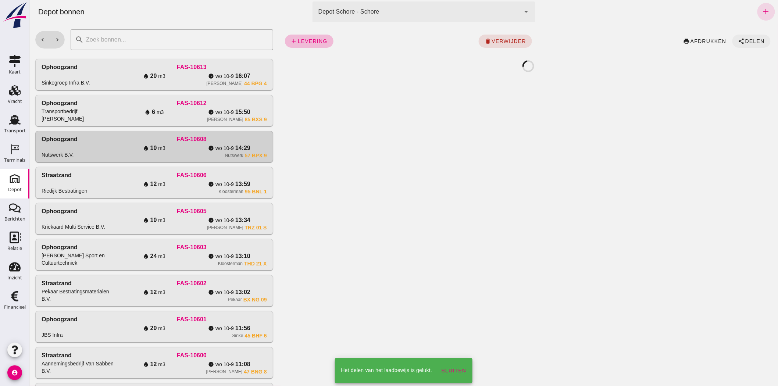
click at [749, 41] on span "Delen" at bounding box center [754, 41] width 20 height 6
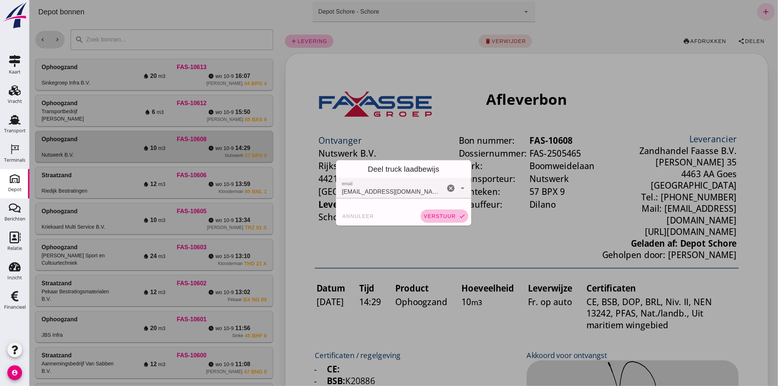
click at [434, 217] on span "verstuur" at bounding box center [439, 216] width 32 height 6
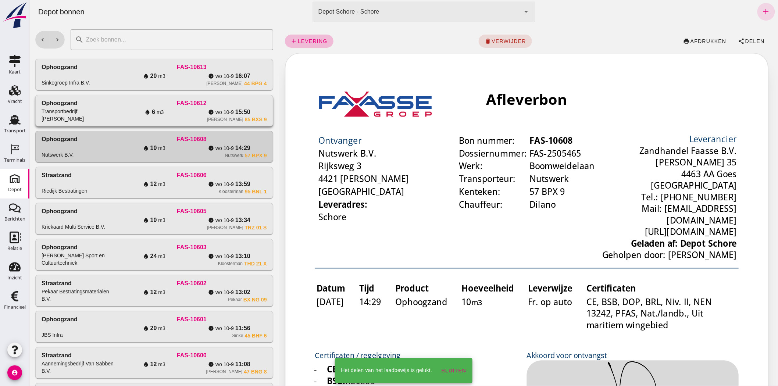
click at [174, 111] on div "water_drop 6 m3" at bounding box center [153, 112] width 75 height 9
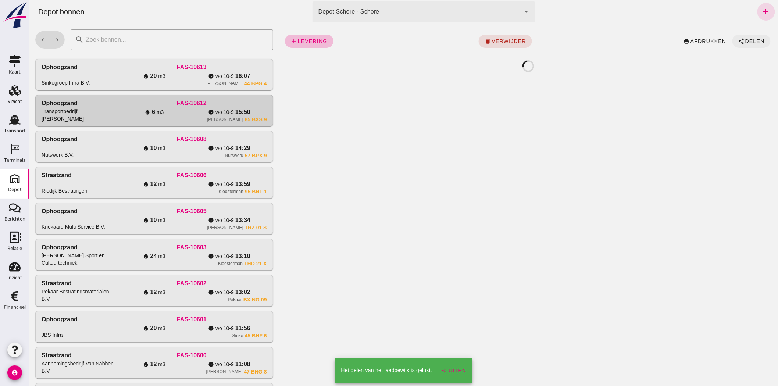
click at [744, 38] on span "Delen" at bounding box center [754, 41] width 20 height 6
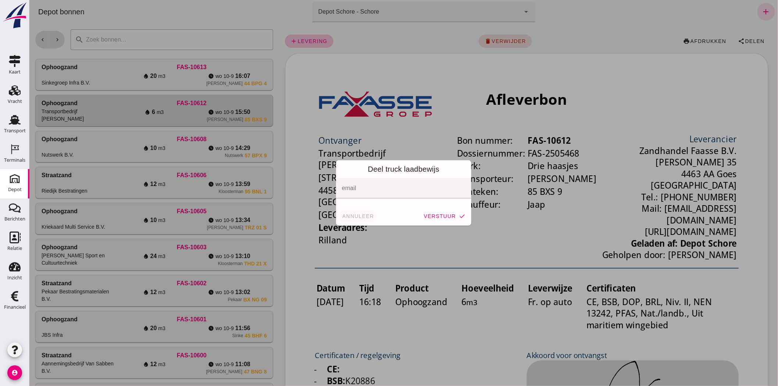
click at [348, 216] on span "annuleer" at bounding box center [357, 216] width 32 height 6
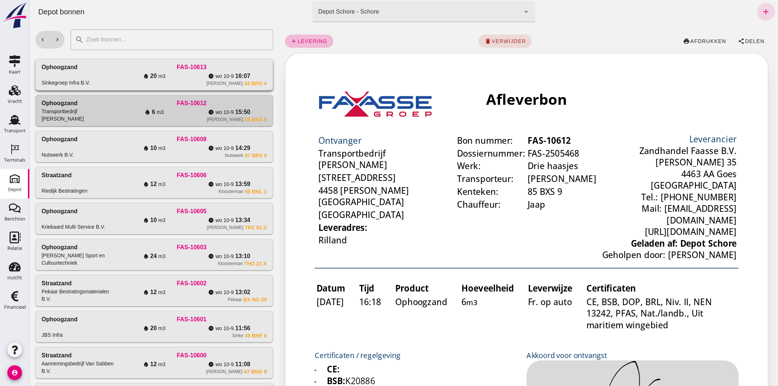
click at [176, 75] on div "water_drop 20 m3" at bounding box center [153, 76] width 75 height 9
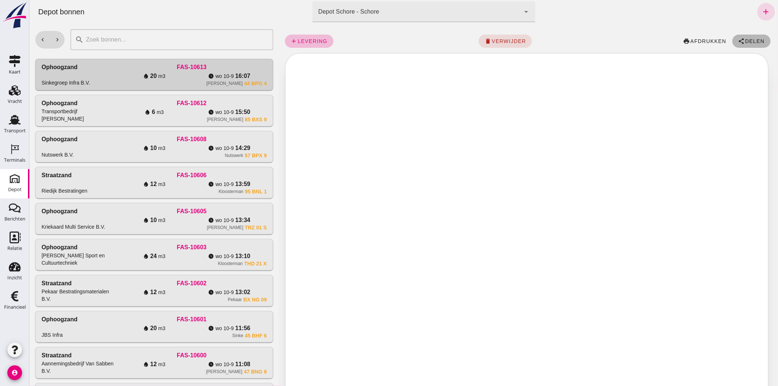
click at [746, 43] on span "Delen" at bounding box center [754, 41] width 20 height 6
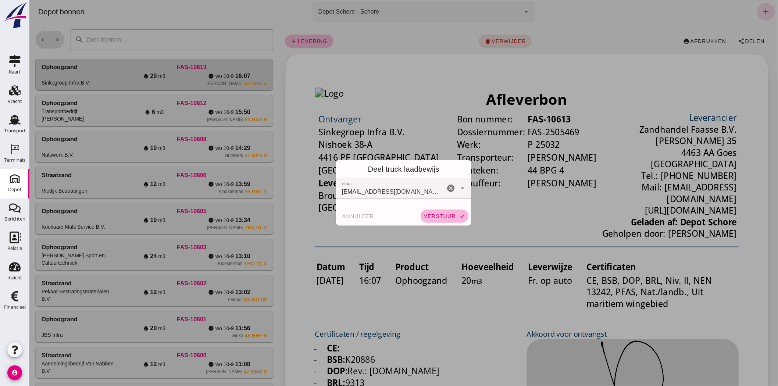
click at [432, 218] on span "verstuur" at bounding box center [439, 216] width 32 height 6
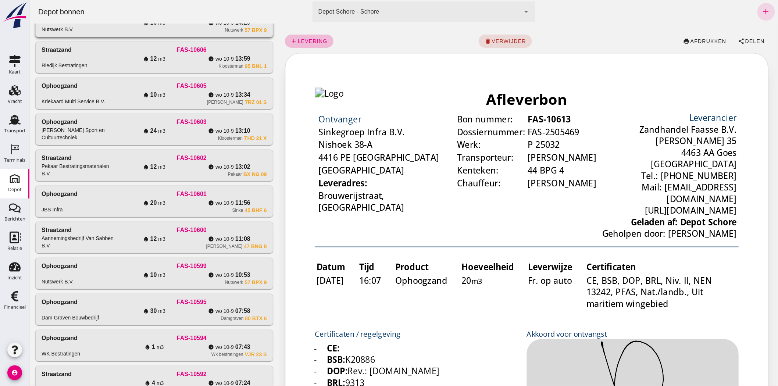
scroll to position [267, 0]
